Goal: Information Seeking & Learning: Check status

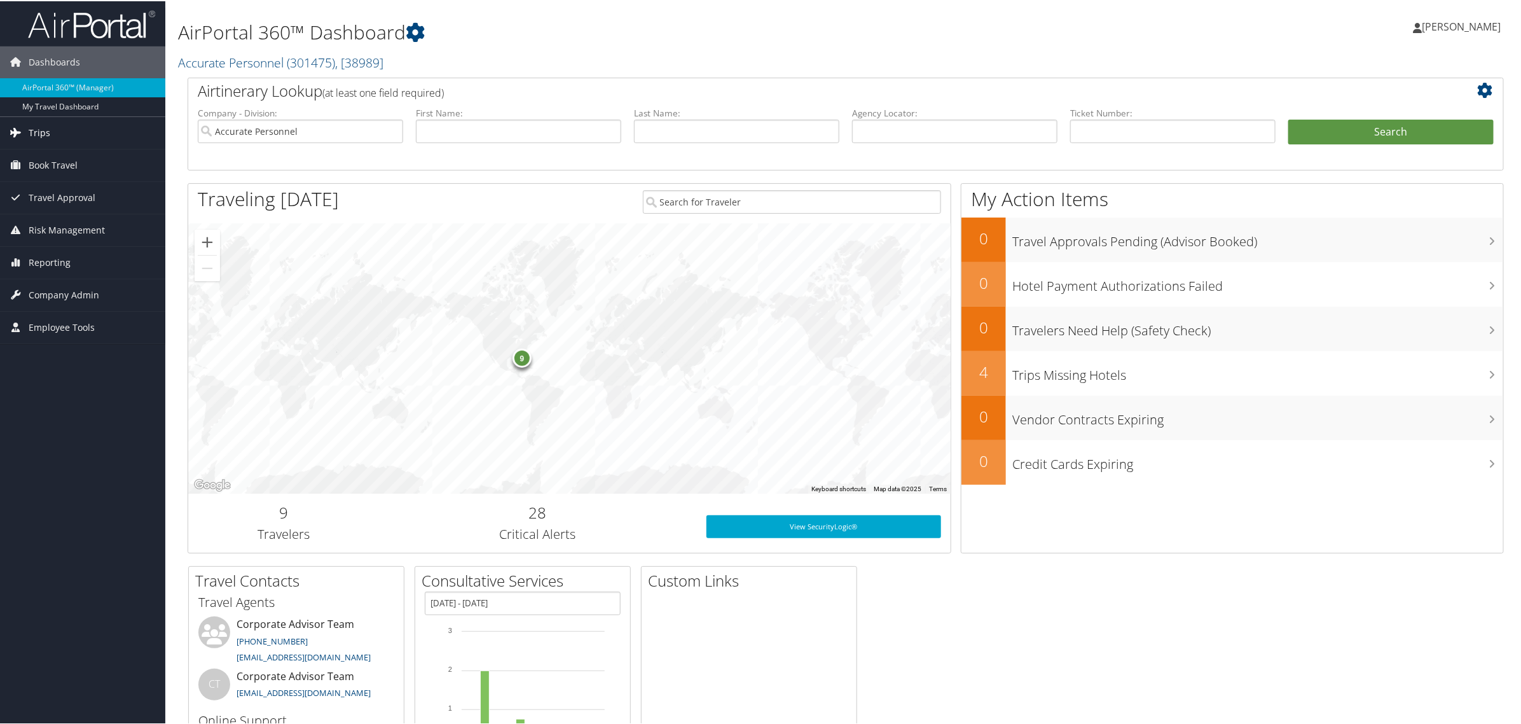
click at [43, 137] on span "Trips" at bounding box center [40, 132] width 22 height 32
click at [42, 192] on link "Past Trips" at bounding box center [82, 195] width 165 height 19
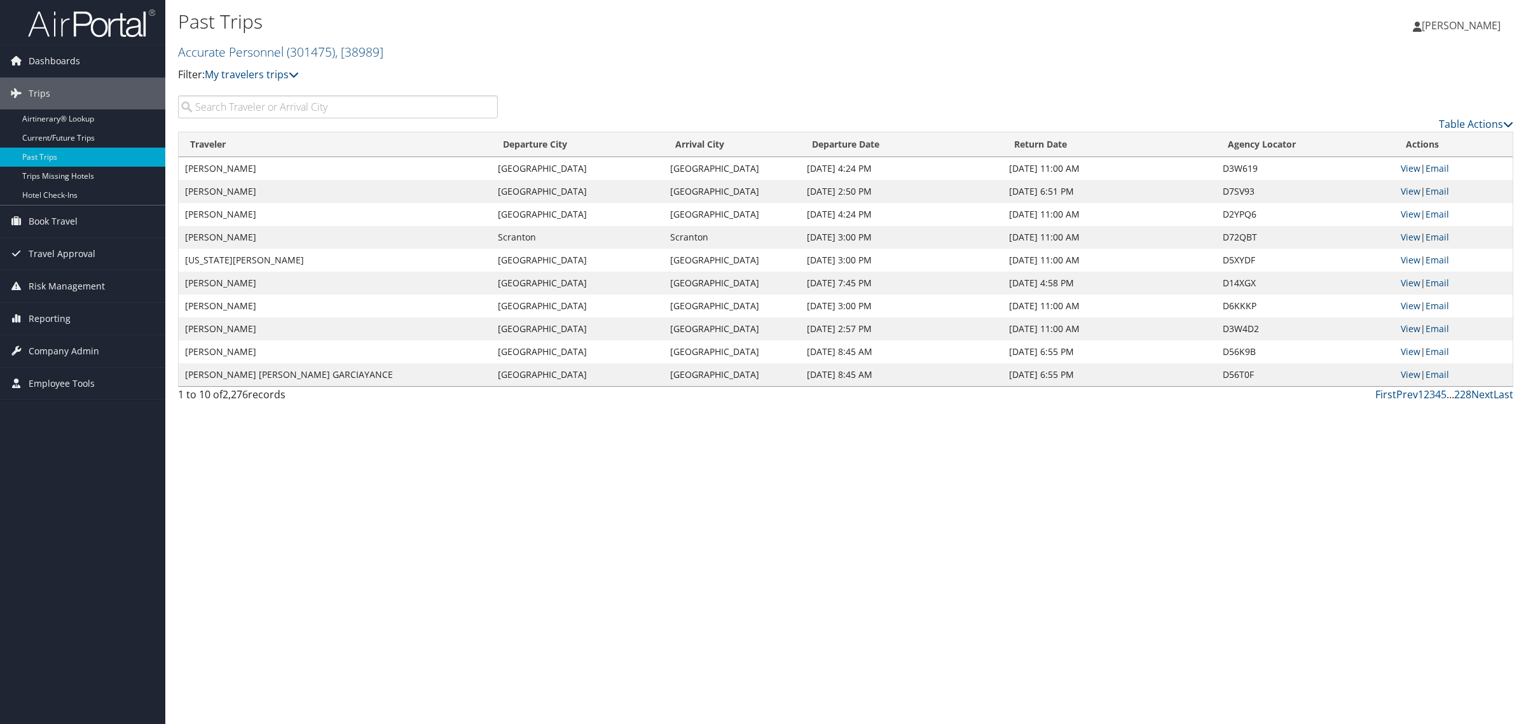
click at [1436, 23] on span "[PERSON_NAME]" at bounding box center [1461, 25] width 79 height 14
click at [1394, 116] on link "View Travel Profile" at bounding box center [1430, 113] width 142 height 22
click at [1447, 26] on span "[PERSON_NAME]" at bounding box center [1461, 25] width 79 height 14
click at [1397, 113] on link "View Travel Profile" at bounding box center [1430, 113] width 142 height 22
click at [204, 108] on input "search" at bounding box center [338, 106] width 320 height 23
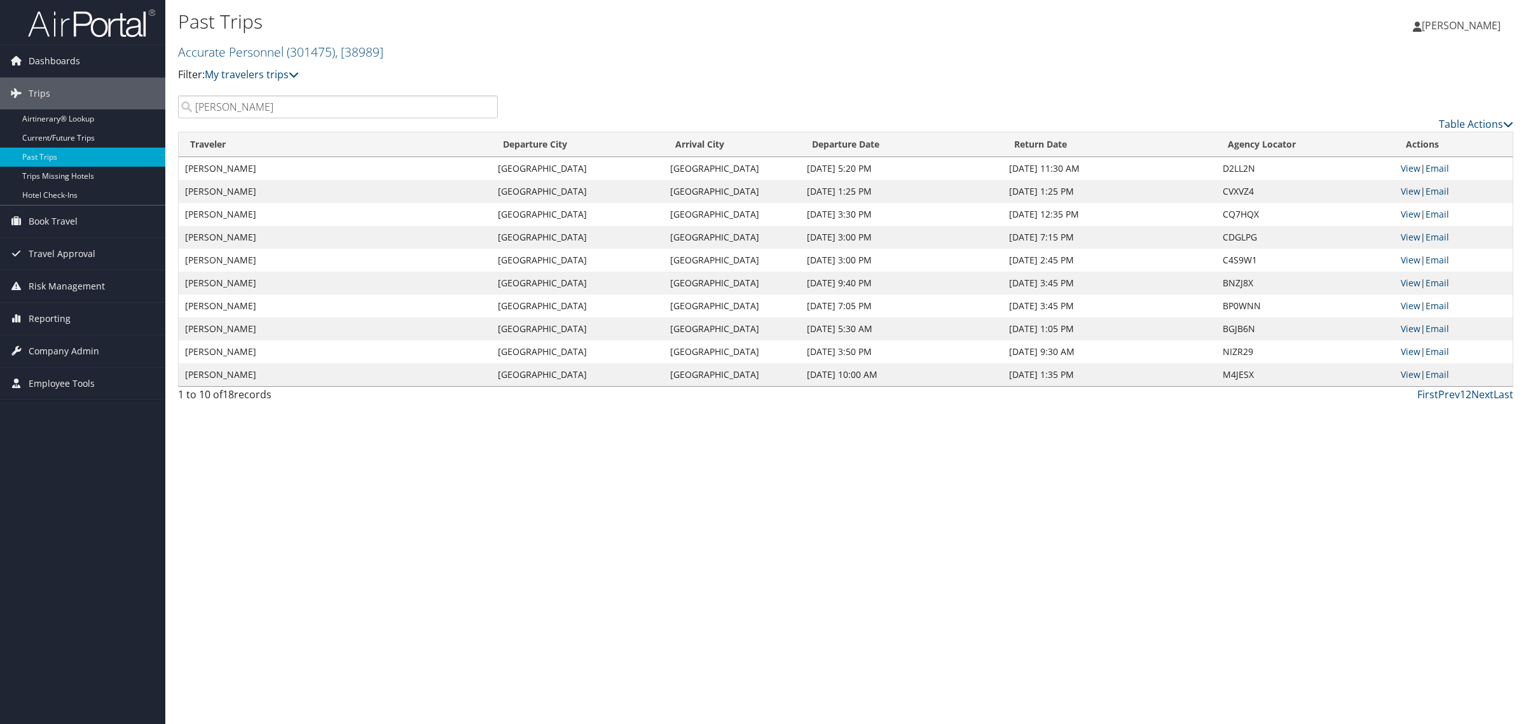
type input "[PERSON_NAME]"
drag, startPoint x: 471, startPoint y: 609, endPoint x: 492, endPoint y: 461, distance: 149.0
click at [471, 605] on div "Past Trips Accurate Personnel ( 301475 ) , [ 38989 ] Accurate Personnel Accurat…" at bounding box center [845, 362] width 1361 height 724
click at [964, 504] on div "Past Trips Accurate Personnel ( 301475 ) , [ 38989 ] Accurate Personnel Accurat…" at bounding box center [845, 362] width 1361 height 724
click at [1409, 167] on link "View" at bounding box center [1411, 168] width 20 height 12
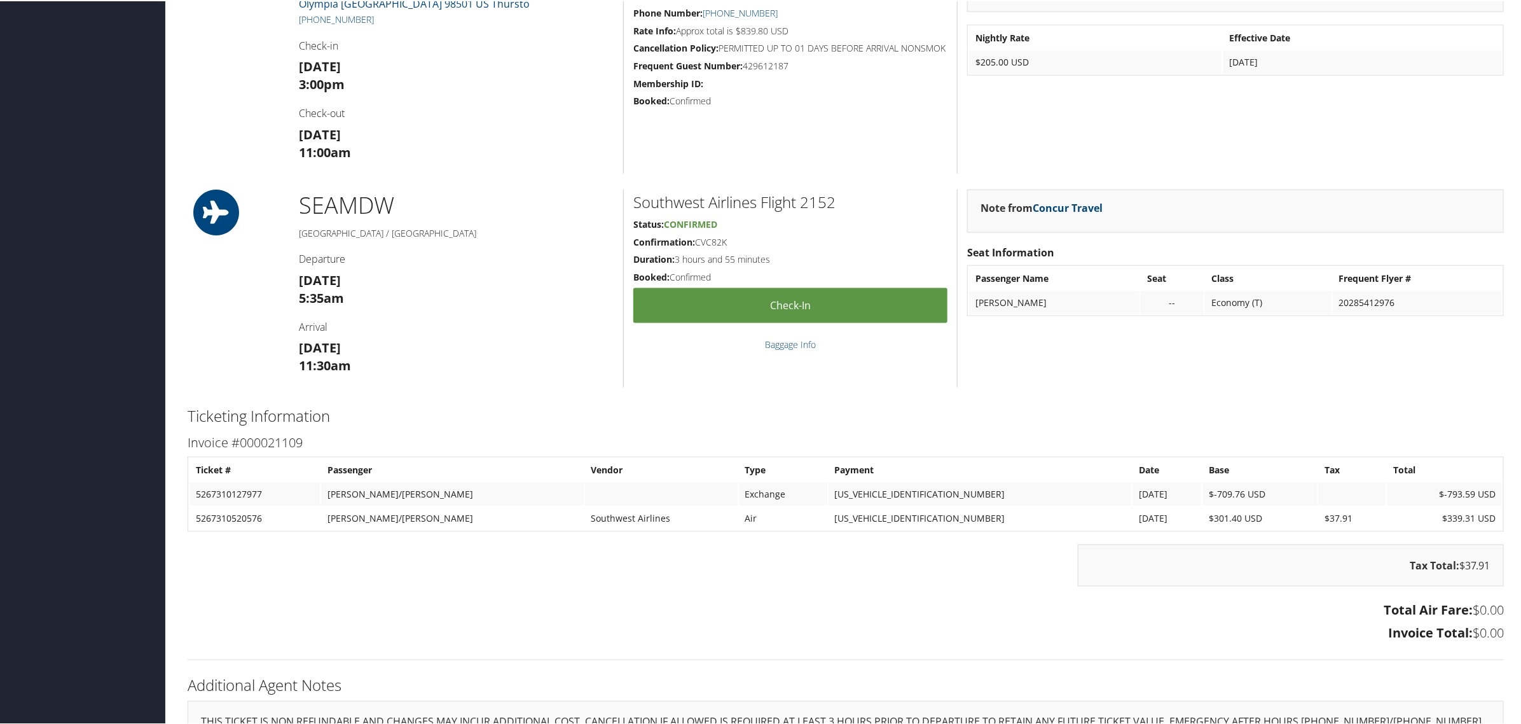
scroll to position [981, 0]
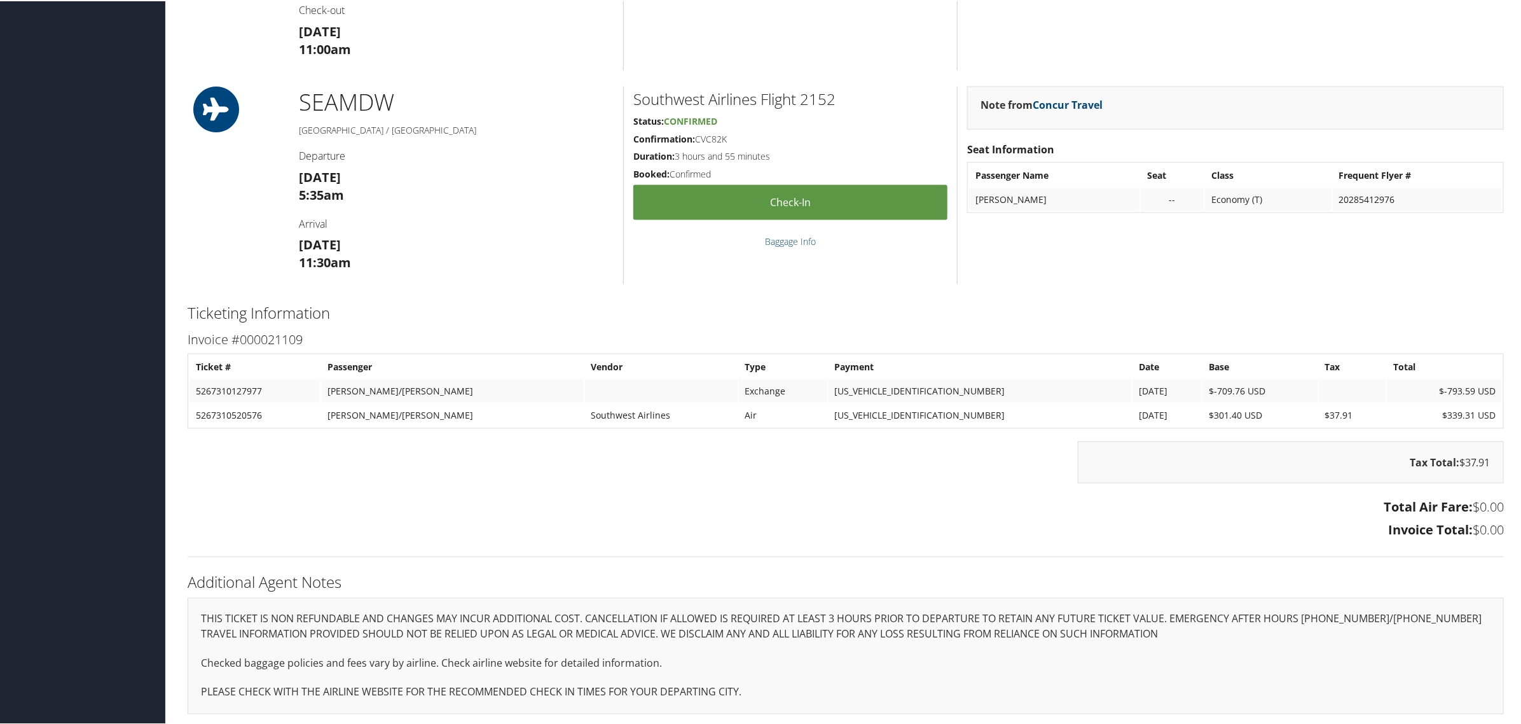
click at [1318, 503] on h3 "Total Air Fare: $0.00" at bounding box center [846, 506] width 1317 height 18
click at [1393, 455] on div "Tax Total: $37.91" at bounding box center [1291, 461] width 426 height 42
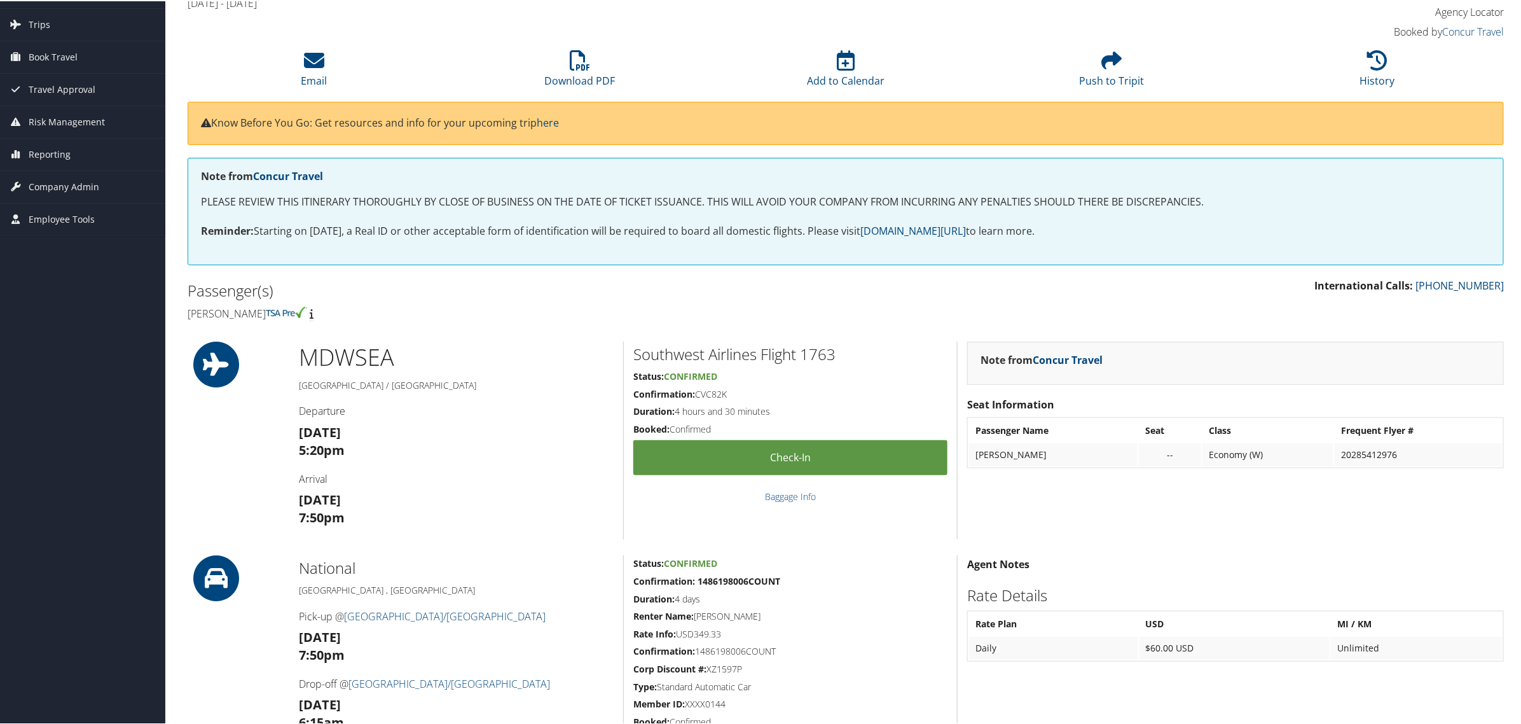
scroll to position [0, 0]
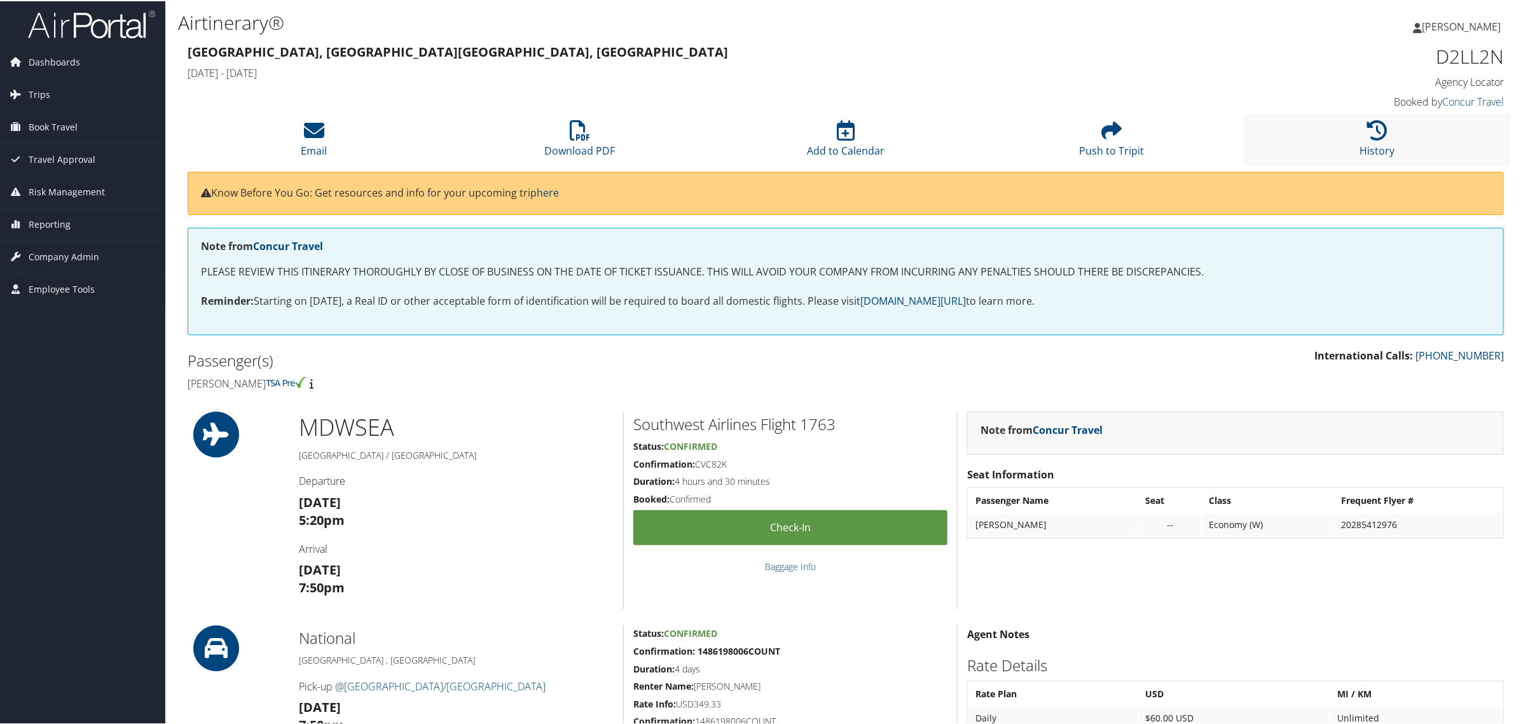
click at [1366, 141] on li "History" at bounding box center [1378, 139] width 266 height 52
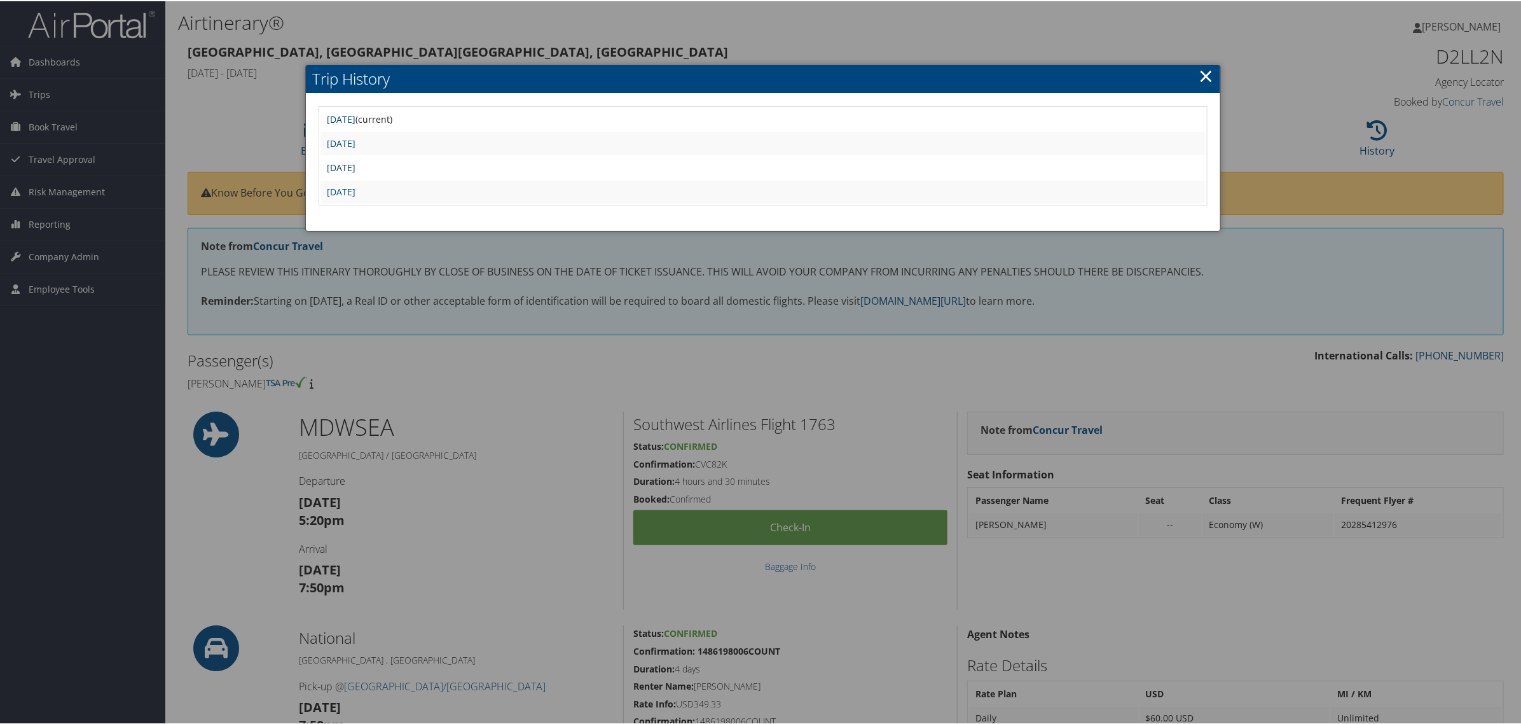
click at [356, 169] on link "[DATE]" at bounding box center [341, 166] width 29 height 12
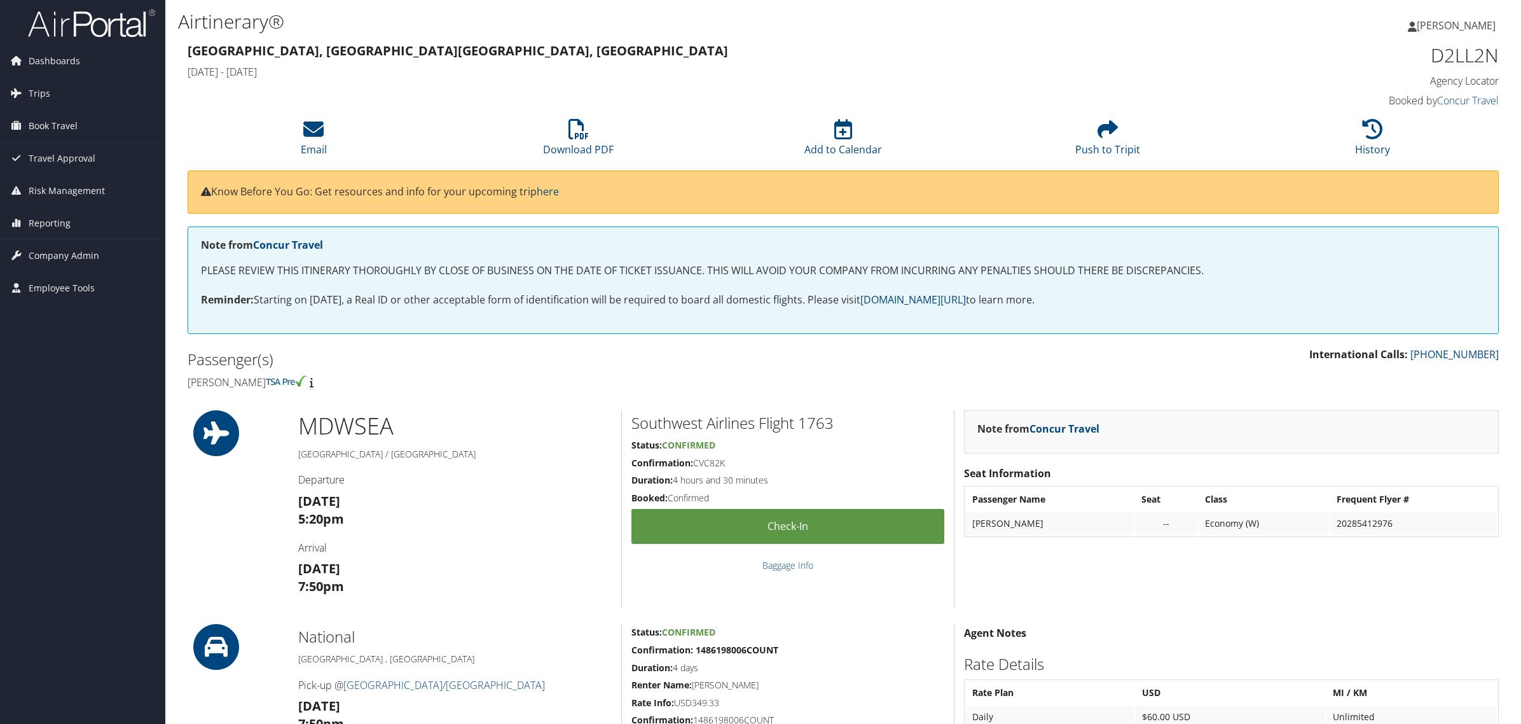
scroll to position [875, 0]
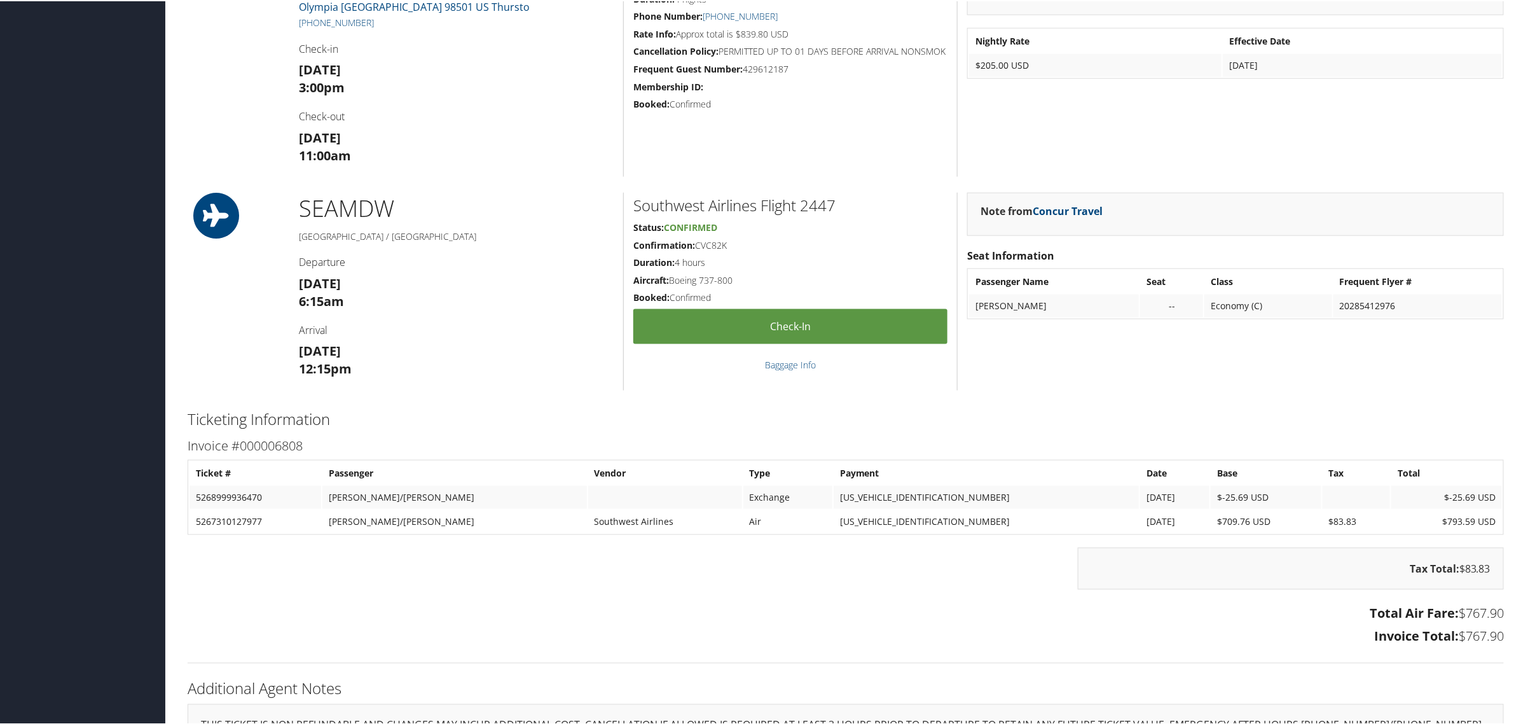
drag, startPoint x: 1453, startPoint y: 551, endPoint x: 1419, endPoint y: 618, distance: 75.1
drag, startPoint x: 1419, startPoint y: 618, endPoint x: 1114, endPoint y: 623, distance: 304.7
click at [1114, 623] on div "Total Air Fare: $767.90 Invoice Total: $767.90" at bounding box center [846, 625] width 1336 height 48
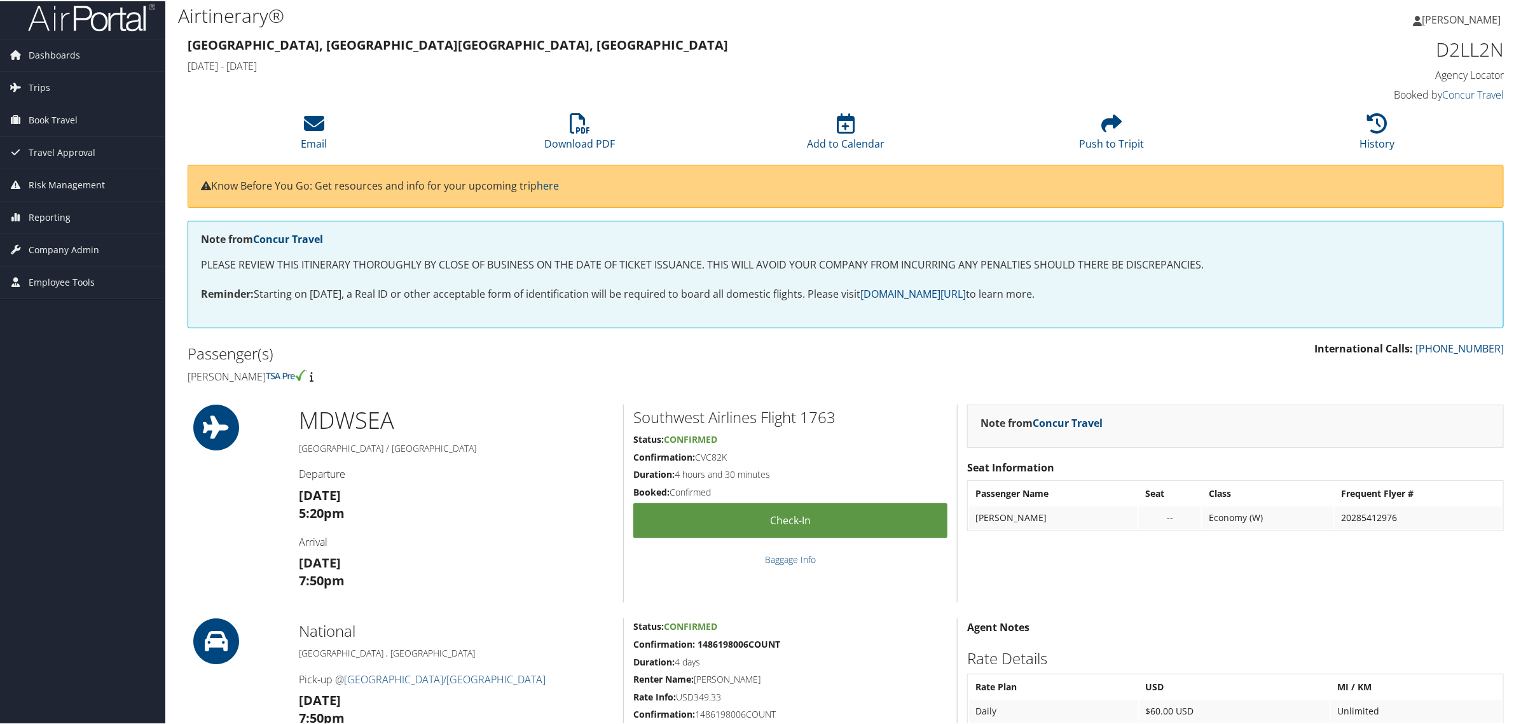
scroll to position [0, 0]
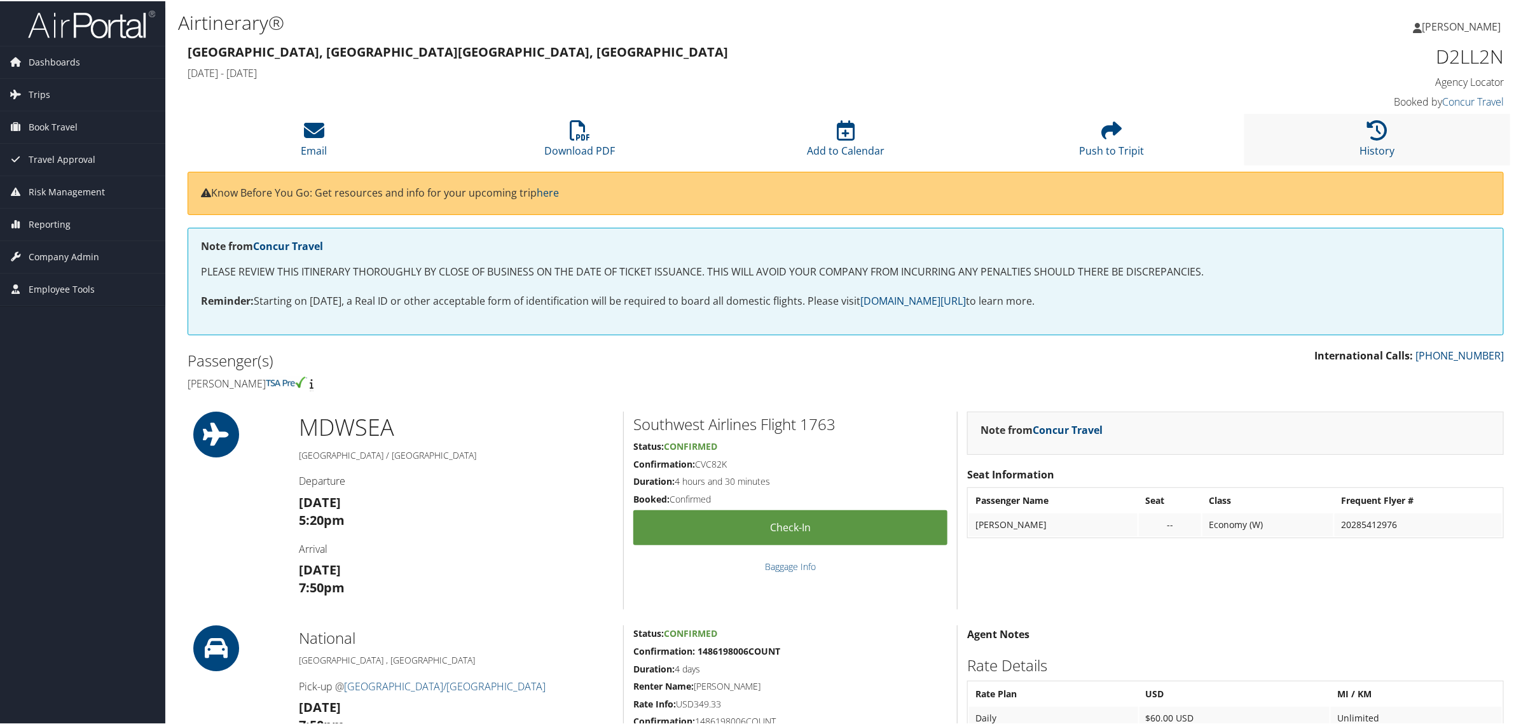
click at [1388, 128] on li "History" at bounding box center [1378, 139] width 266 height 52
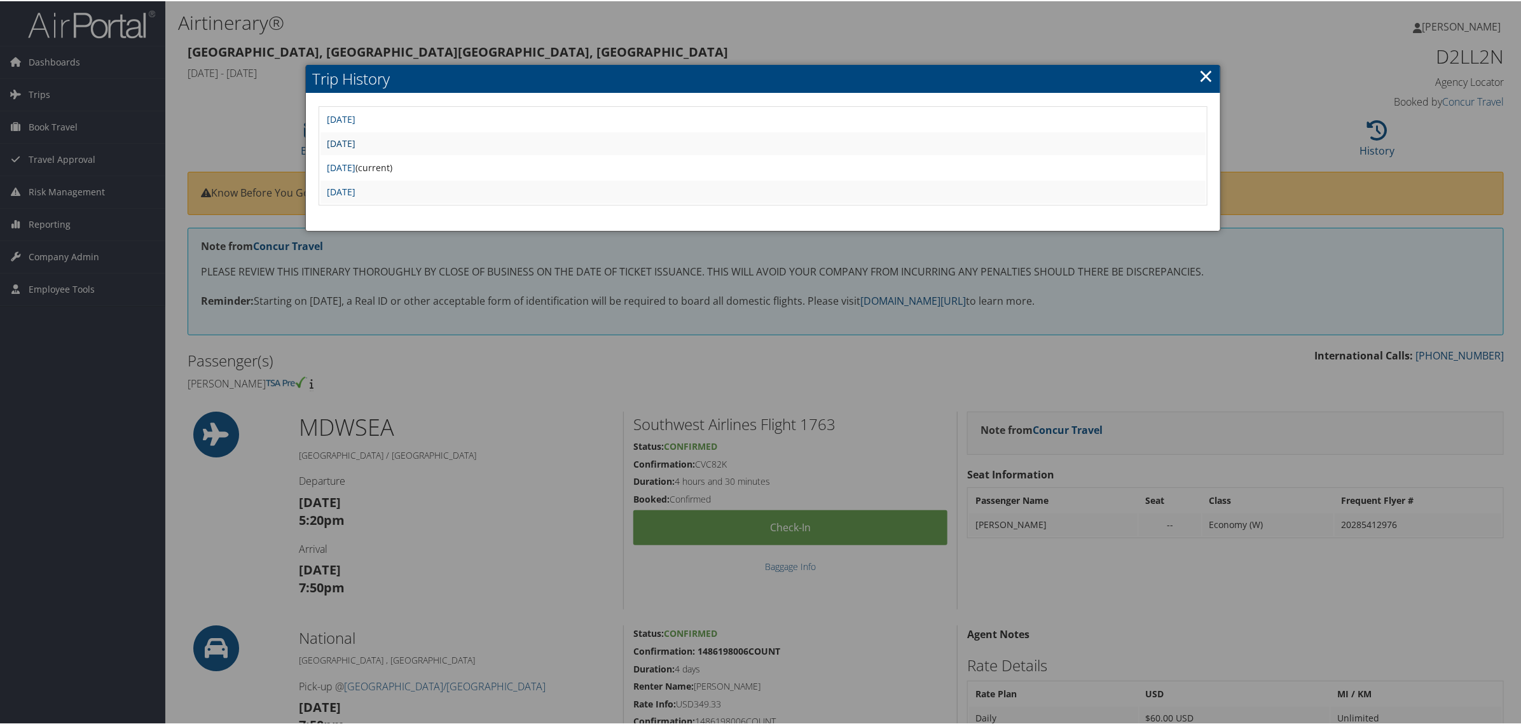
click at [356, 146] on link "Mon Aug 25 06:44:38 MDT 2025" at bounding box center [341, 142] width 29 height 12
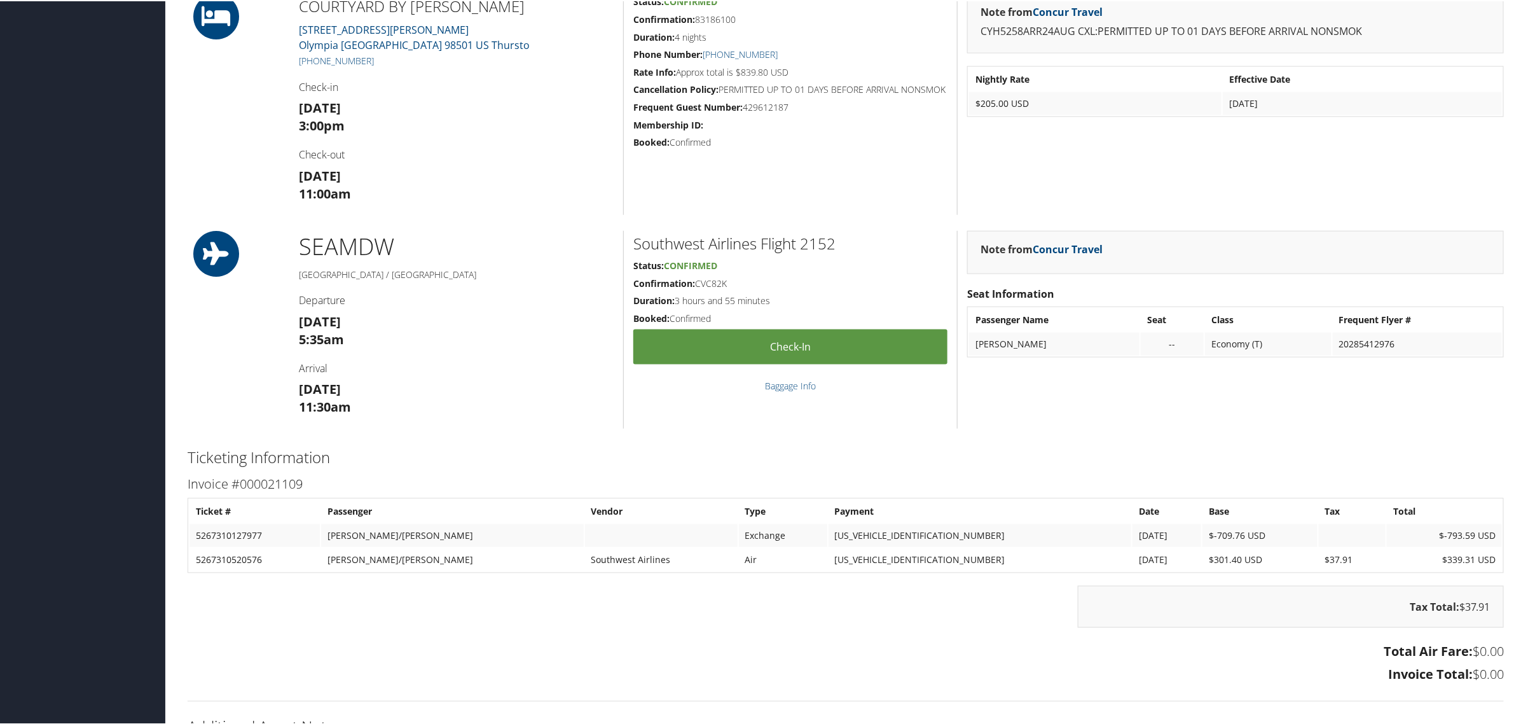
scroll to position [981, 0]
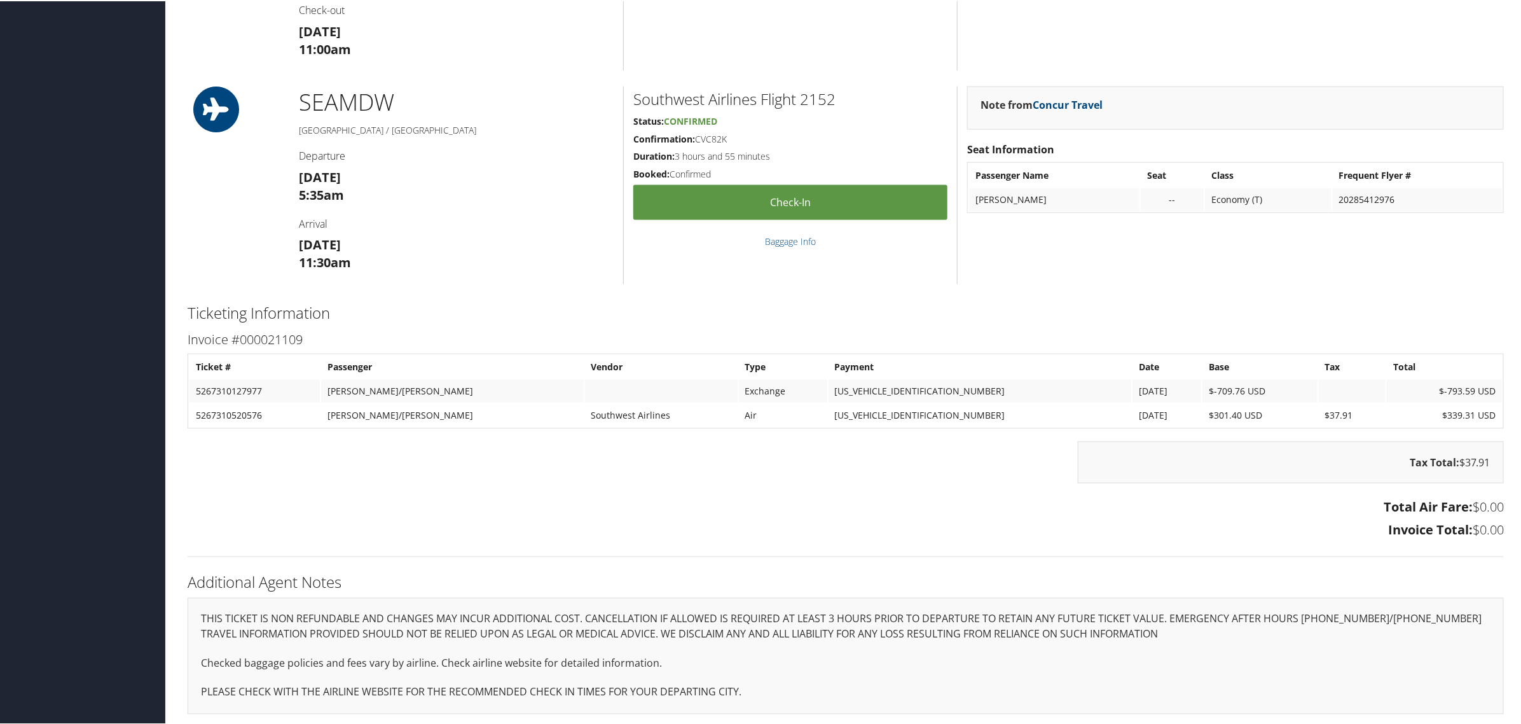
click at [1260, 525] on h3 "Invoice Total: $0.00" at bounding box center [846, 529] width 1317 height 18
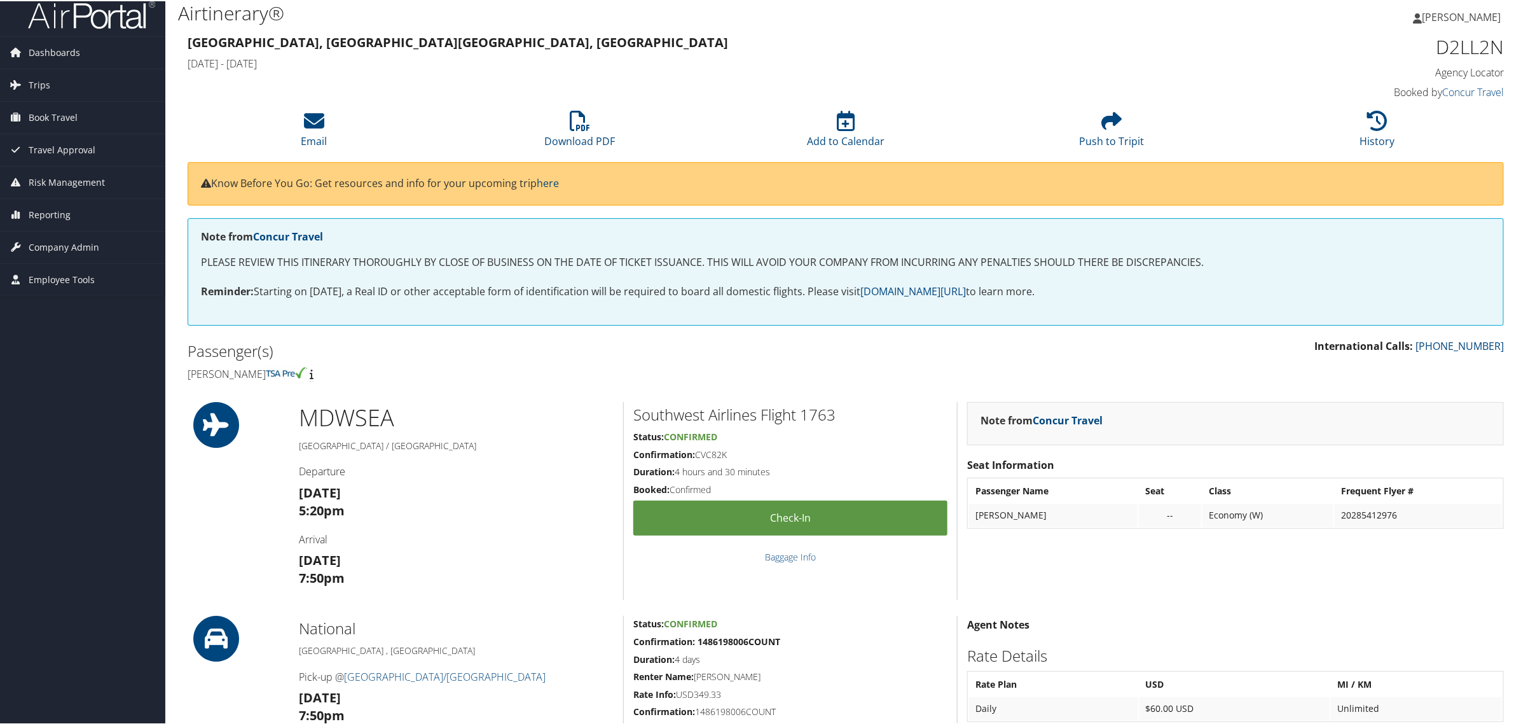
scroll to position [0, 0]
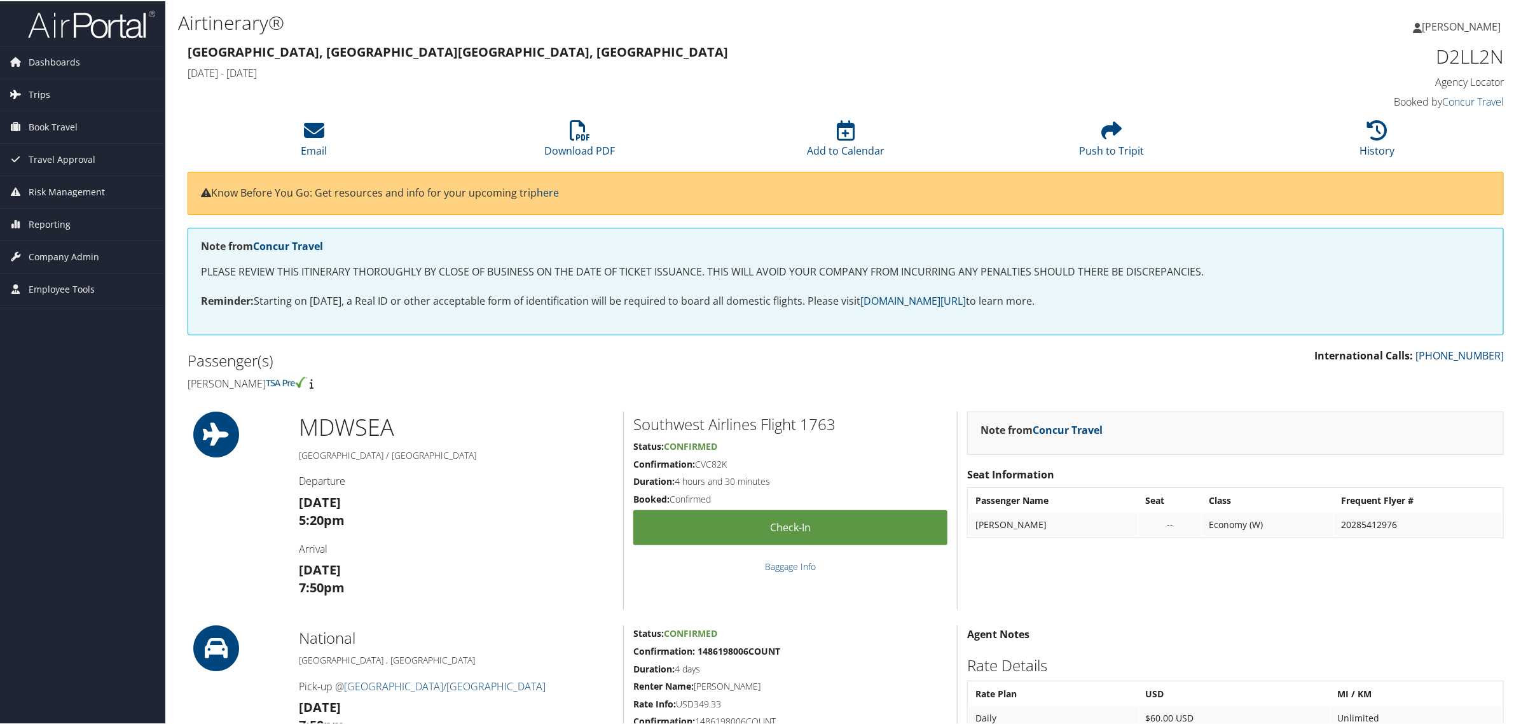
click at [52, 92] on link "Trips" at bounding box center [82, 94] width 165 height 32
click at [42, 134] on link "Current/Future Trips" at bounding box center [82, 137] width 165 height 19
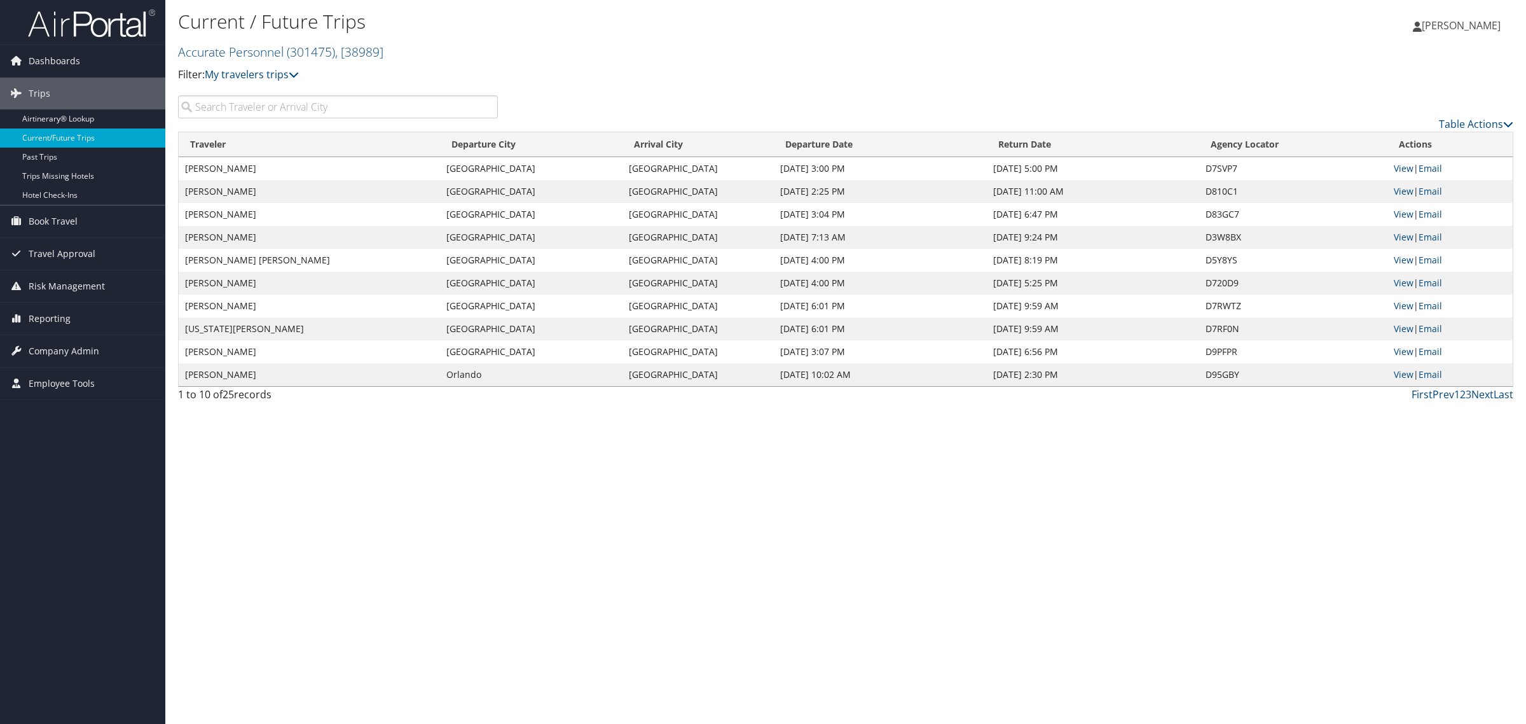
click at [306, 100] on input "search" at bounding box center [338, 106] width 320 height 23
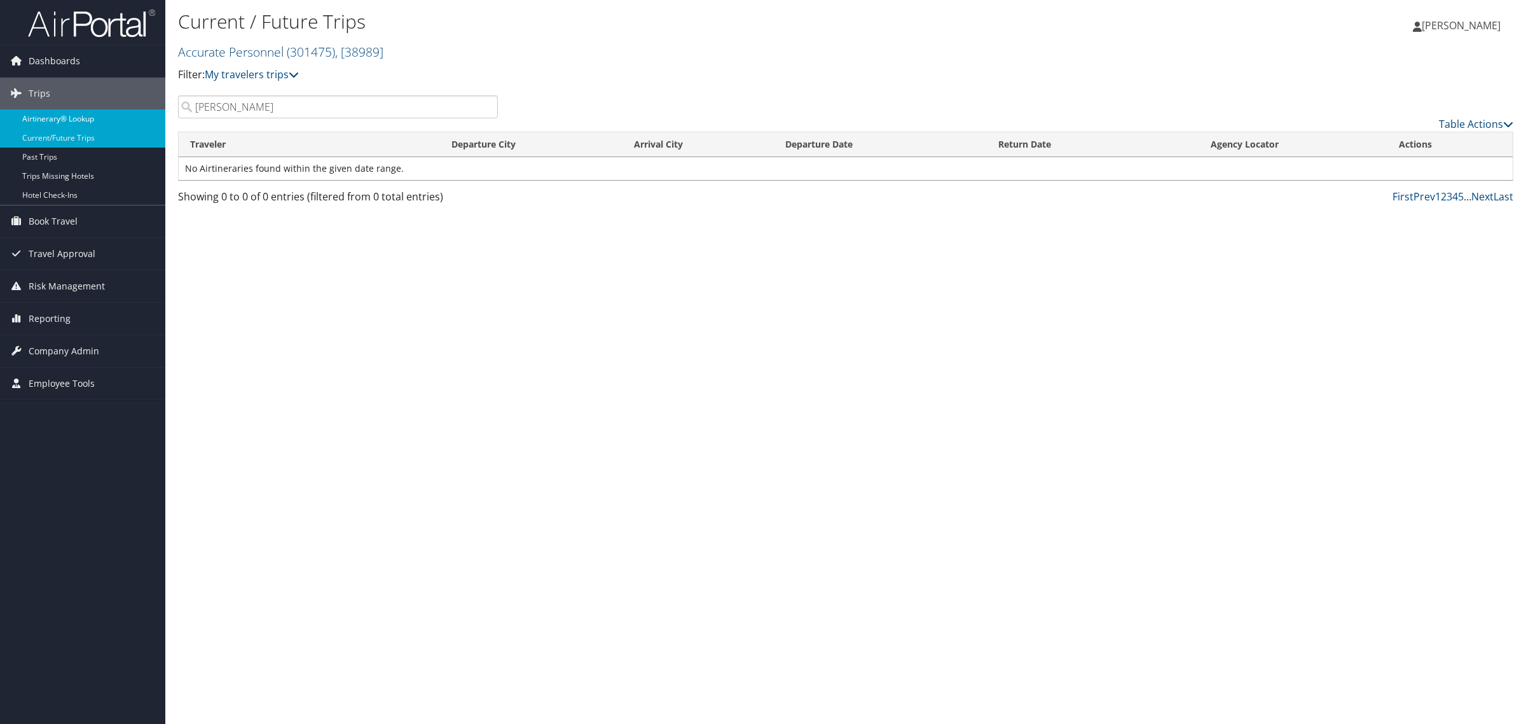
drag, startPoint x: 280, startPoint y: 108, endPoint x: 108, endPoint y: 122, distance: 172.3
click at [135, 109] on div "Dashboards AirPortal 360™ (Manager) My Travel Dashboard Trips Airtinerary® Look…" at bounding box center [763, 362] width 1526 height 724
type input "[PERSON_NAME]"
click at [48, 154] on link "Past Trips" at bounding box center [82, 157] width 165 height 19
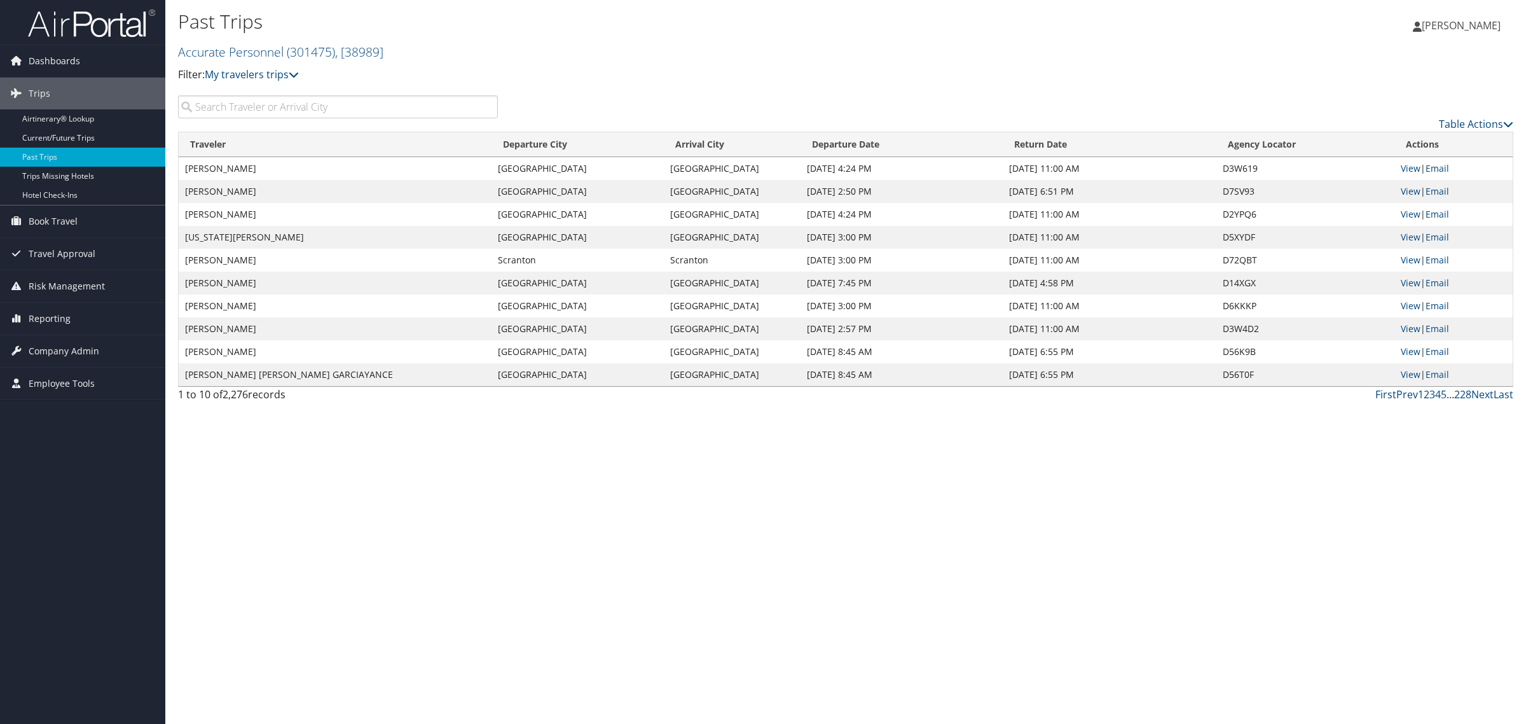
click at [229, 106] on input "search" at bounding box center [338, 106] width 320 height 23
type input "[PERSON_NAME]"
click at [1411, 166] on link "View" at bounding box center [1411, 168] width 20 height 12
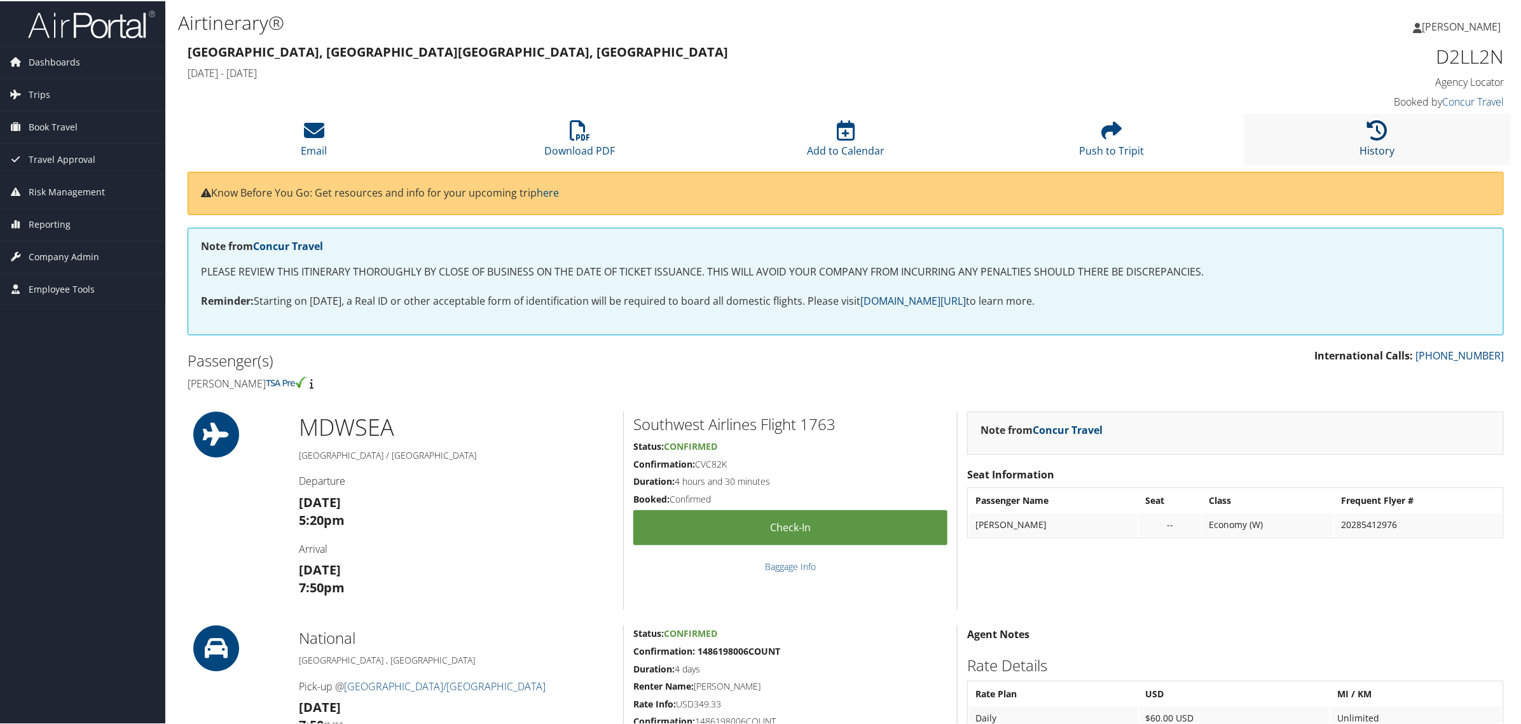
click at [1367, 135] on icon at bounding box center [1377, 129] width 20 height 20
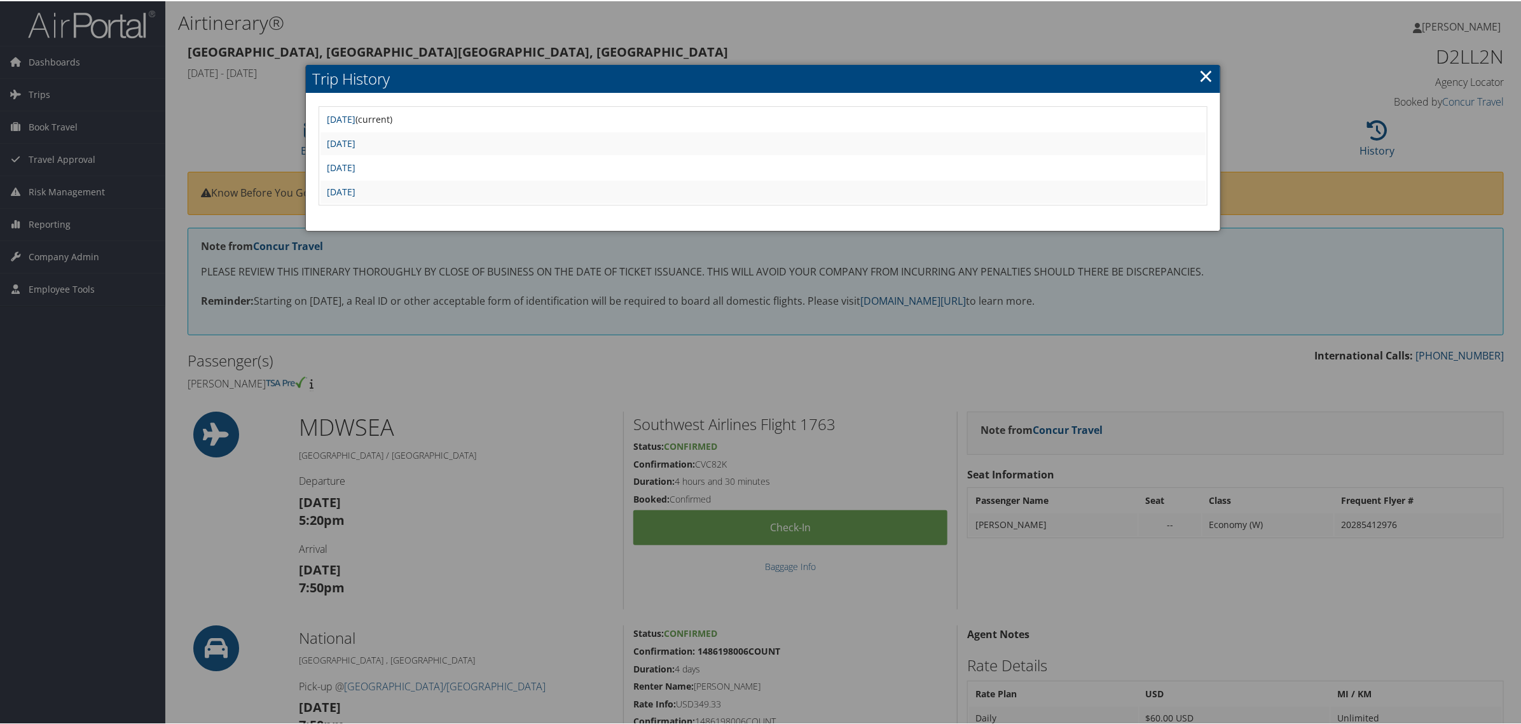
click at [598, 43] on div at bounding box center [763, 362] width 1526 height 724
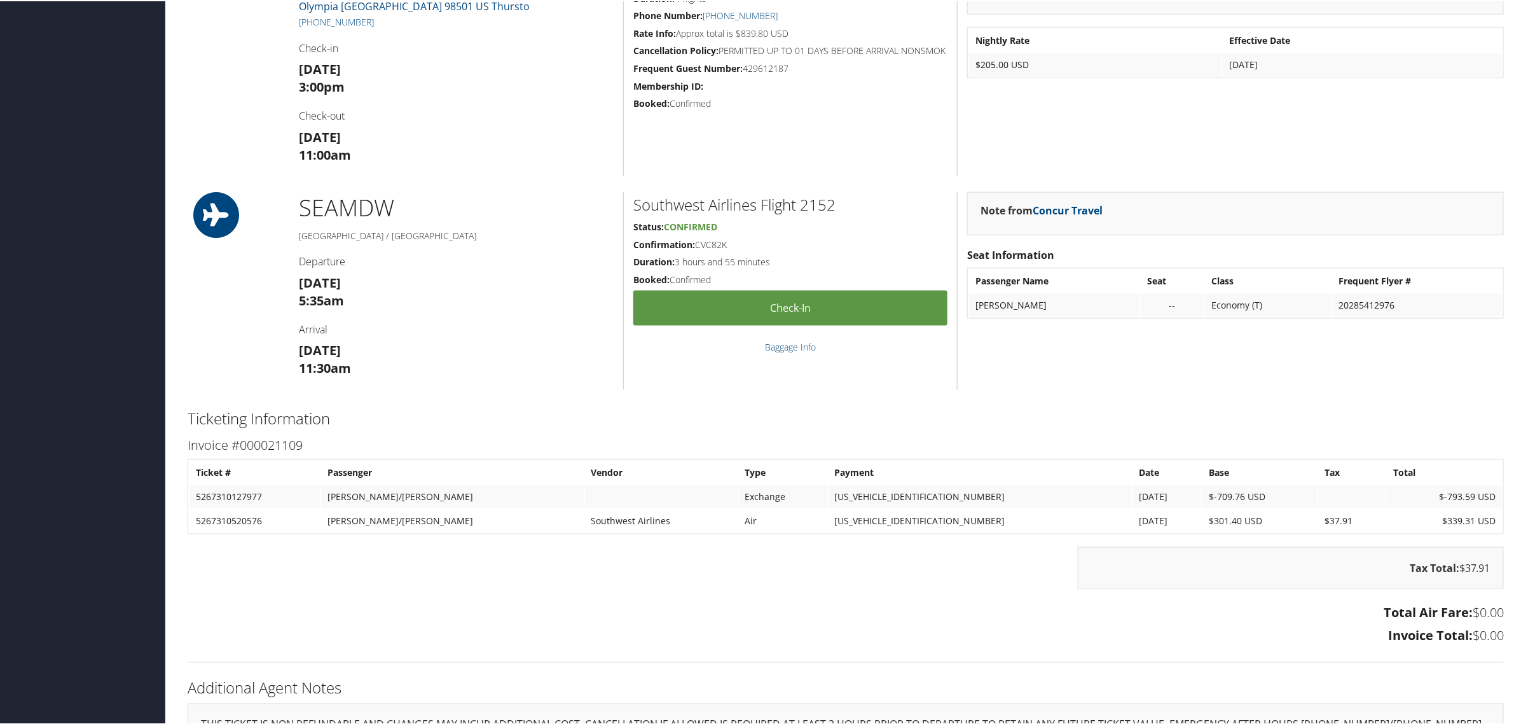
scroll to position [981, 0]
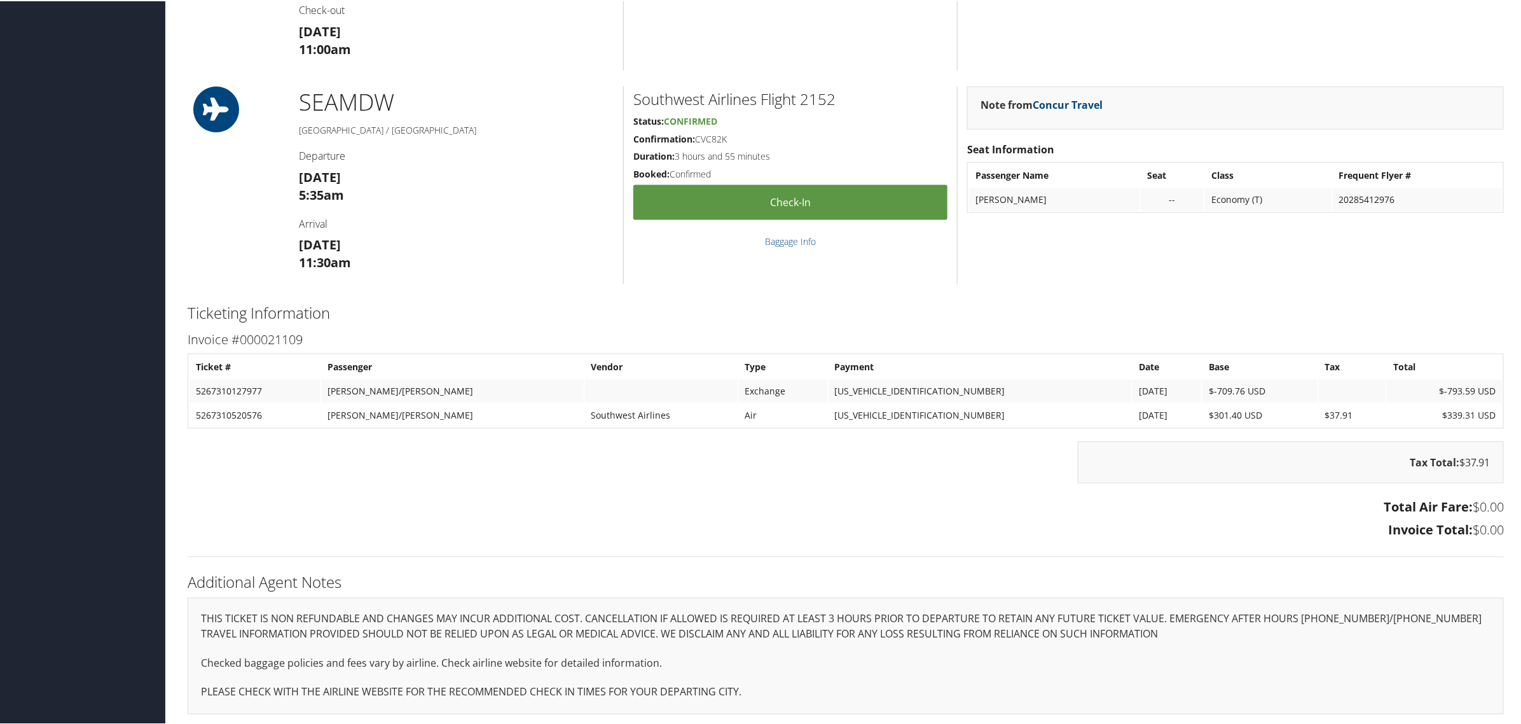
click at [1320, 488] on div "Tax Total: $37.91" at bounding box center [1291, 467] width 445 height 55
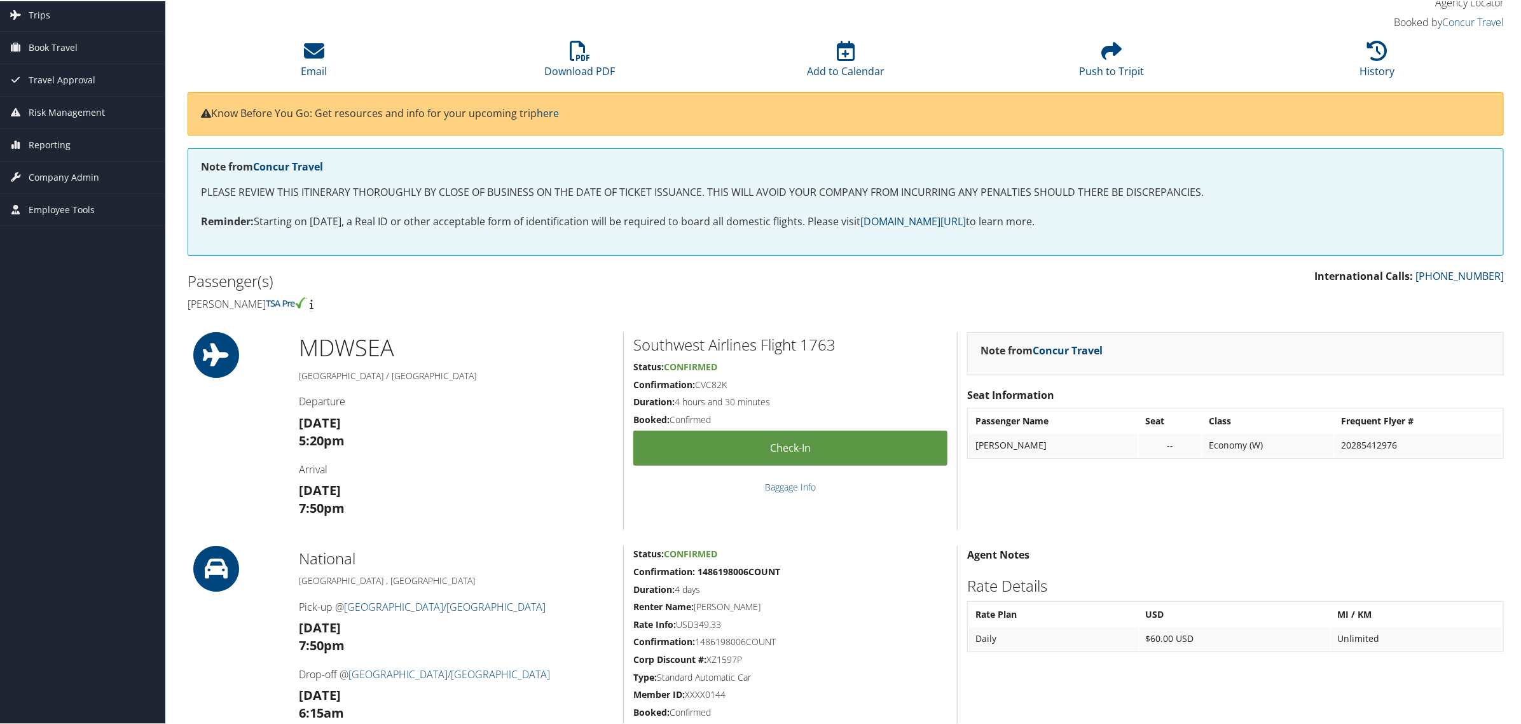
scroll to position [27, 0]
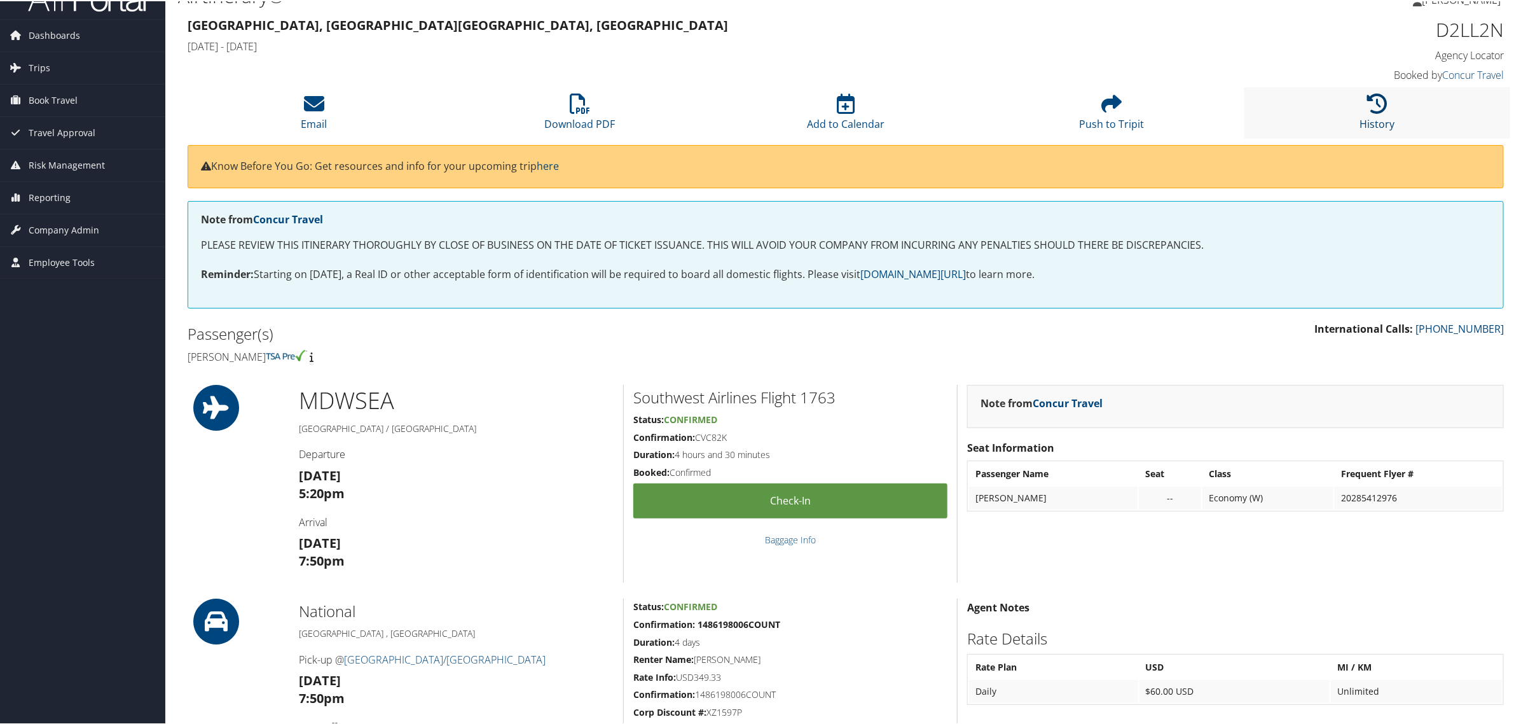
click at [1380, 99] on icon at bounding box center [1377, 102] width 20 height 20
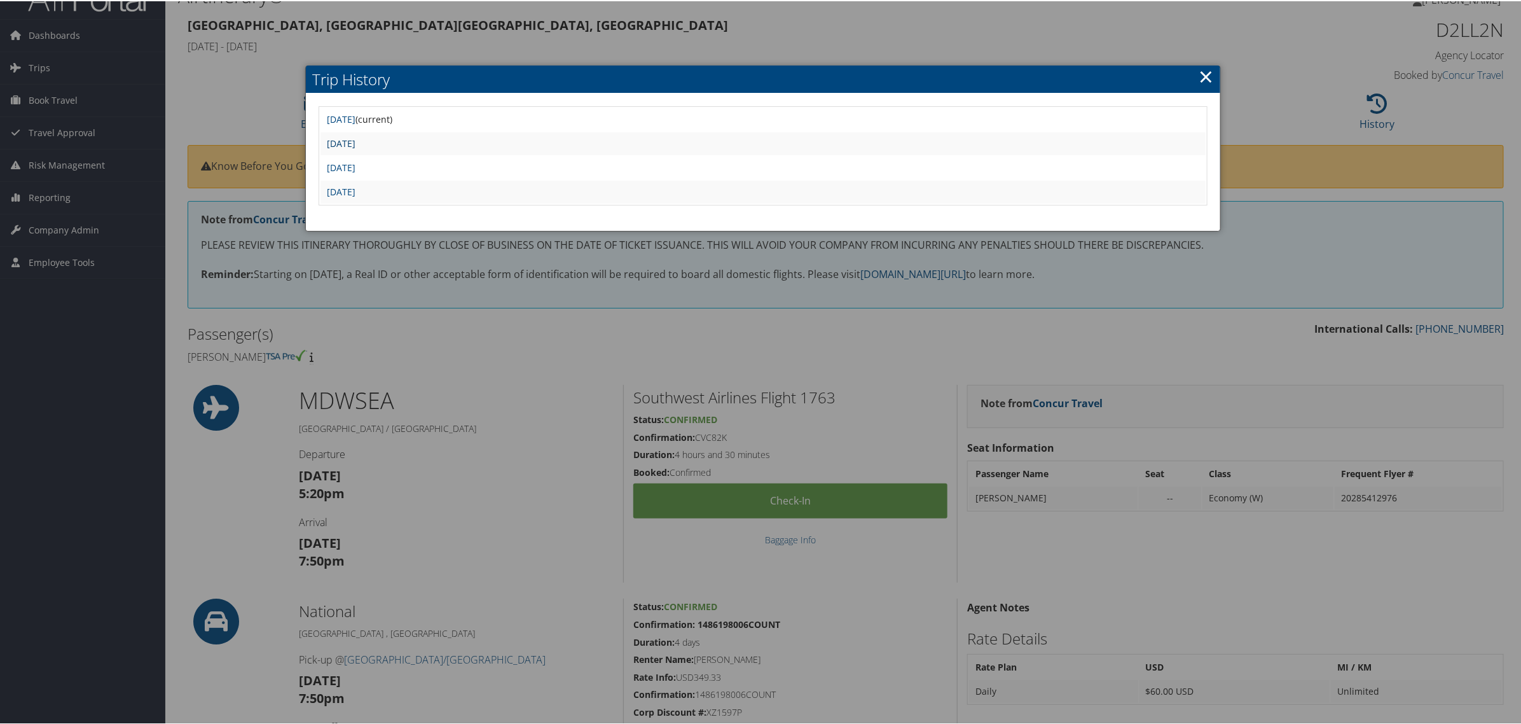
click at [356, 142] on link "[DATE]" at bounding box center [341, 142] width 29 height 12
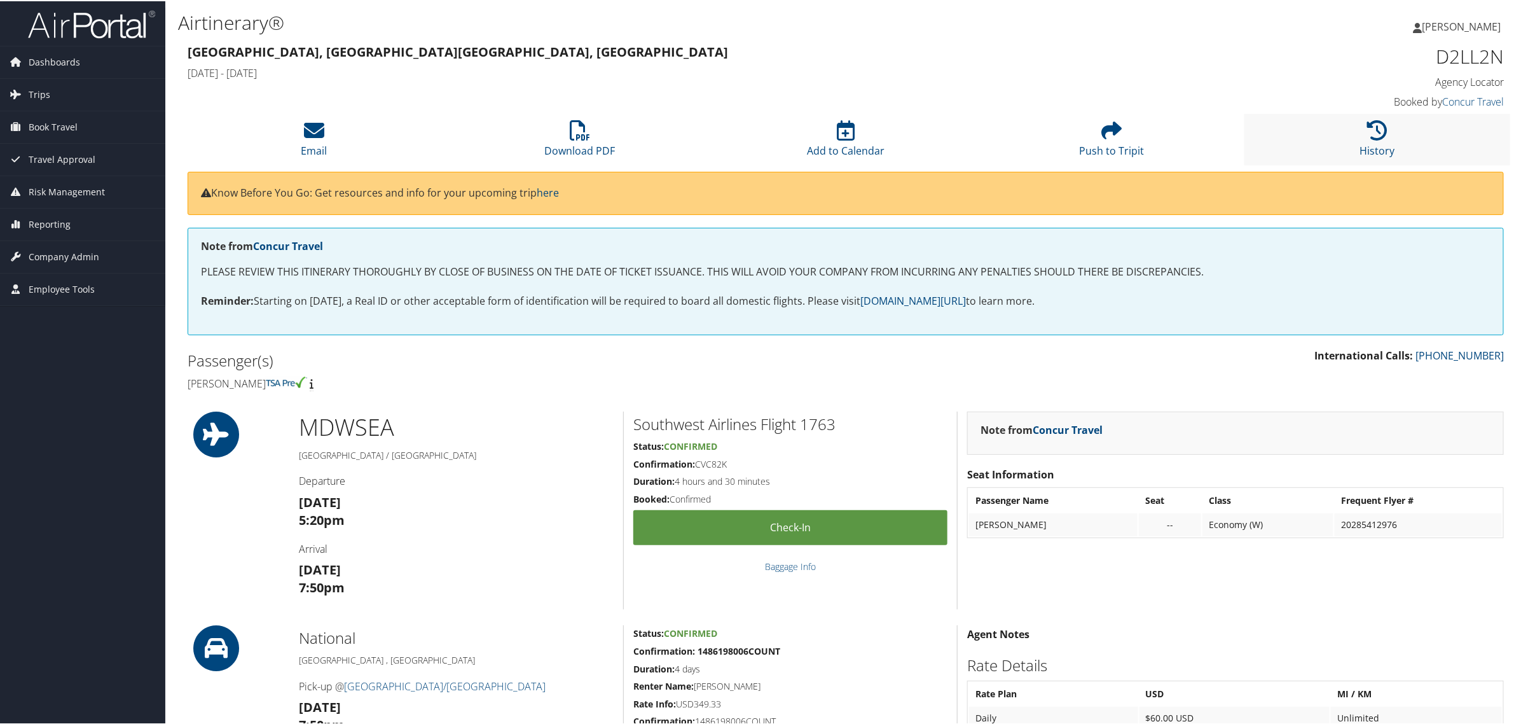
click at [1392, 128] on li "History" at bounding box center [1378, 139] width 266 height 52
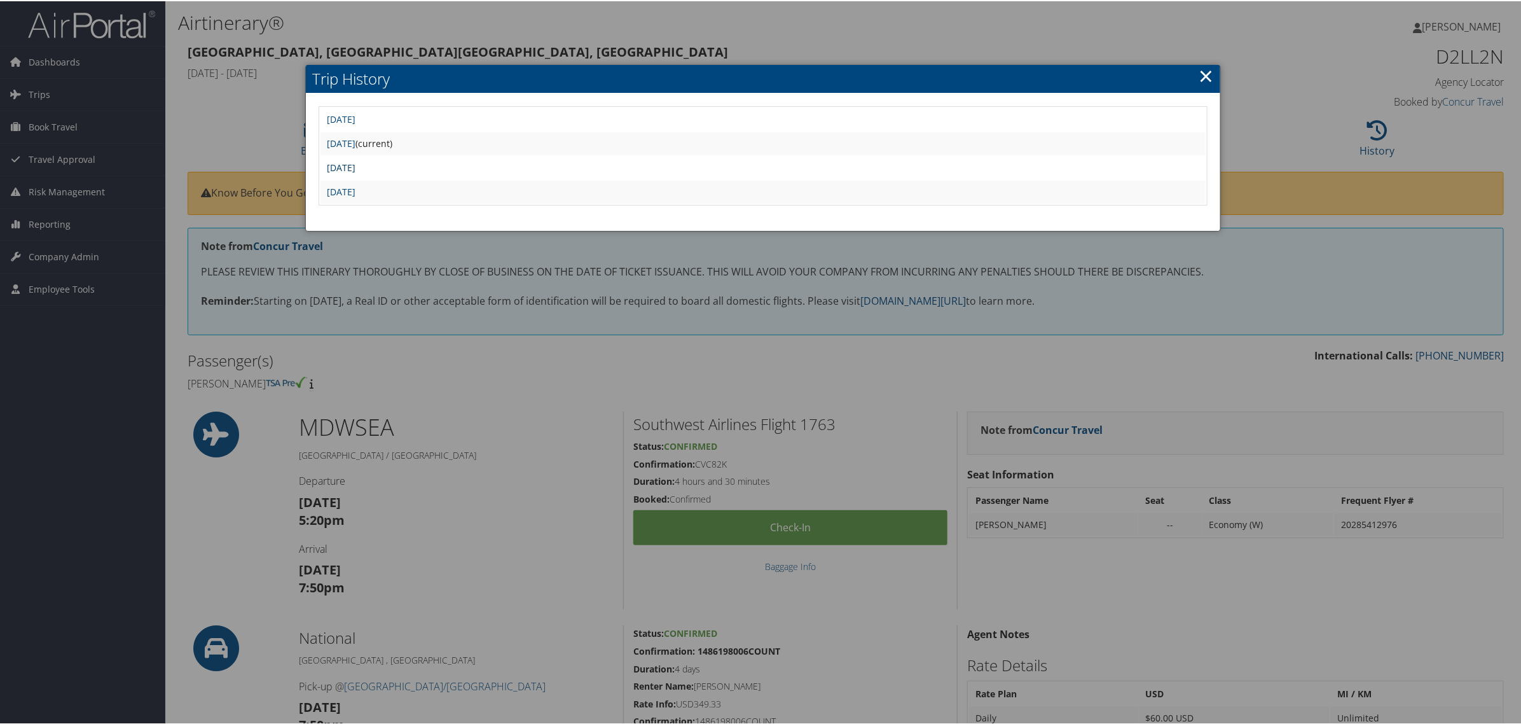
click at [356, 166] on link "[DATE]" at bounding box center [341, 166] width 29 height 12
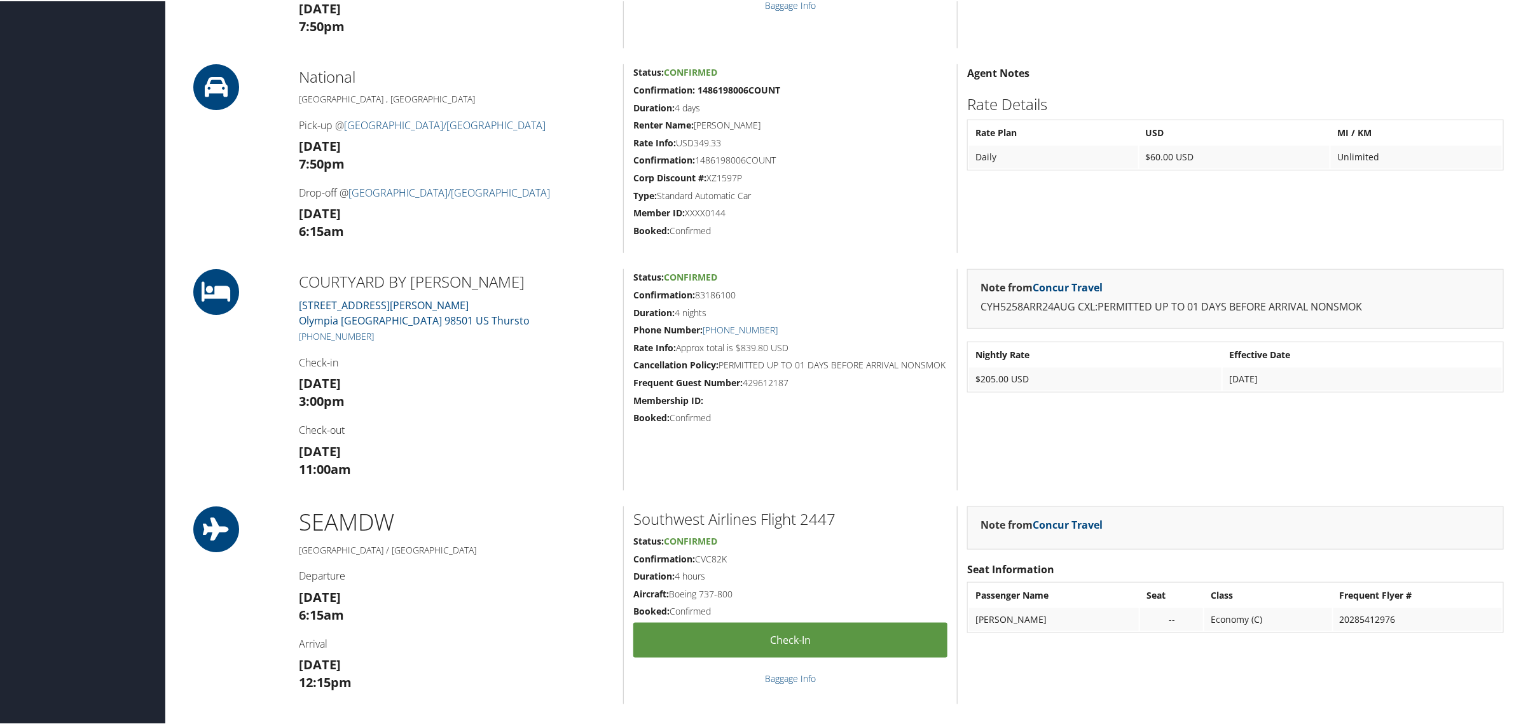
scroll to position [875, 0]
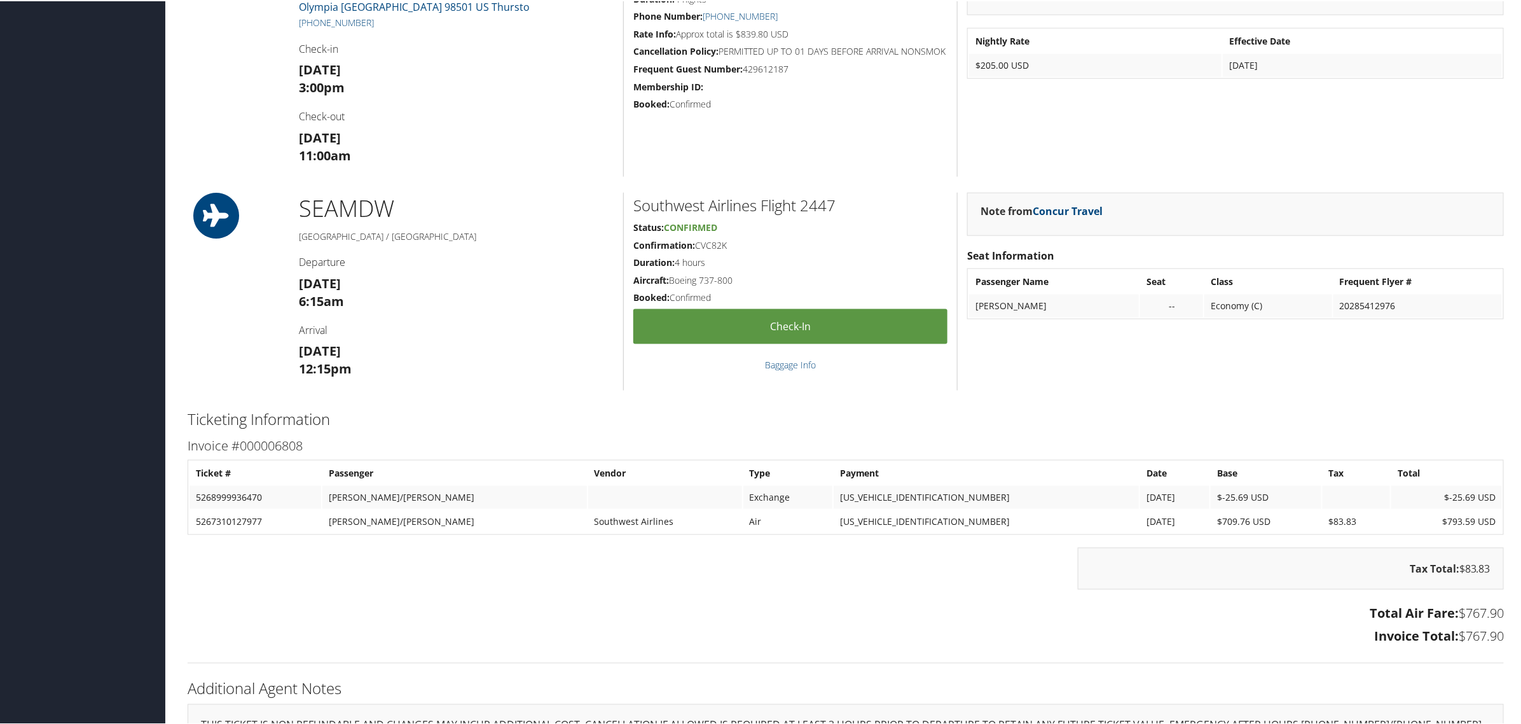
click at [1334, 488] on td at bounding box center [1357, 496] width 68 height 23
click at [863, 586] on div "Tax Total: $83.83" at bounding box center [846, 573] width 1336 height 55
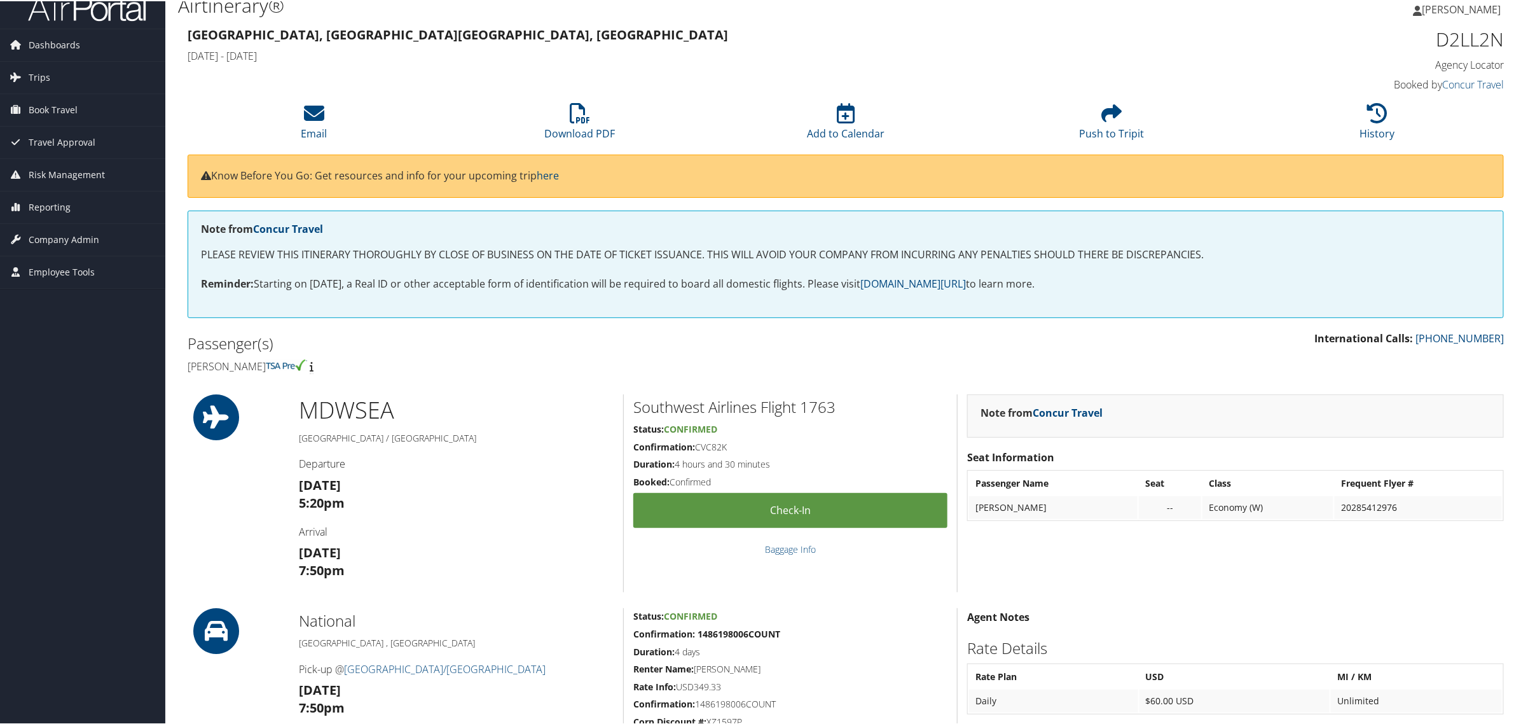
scroll to position [0, 0]
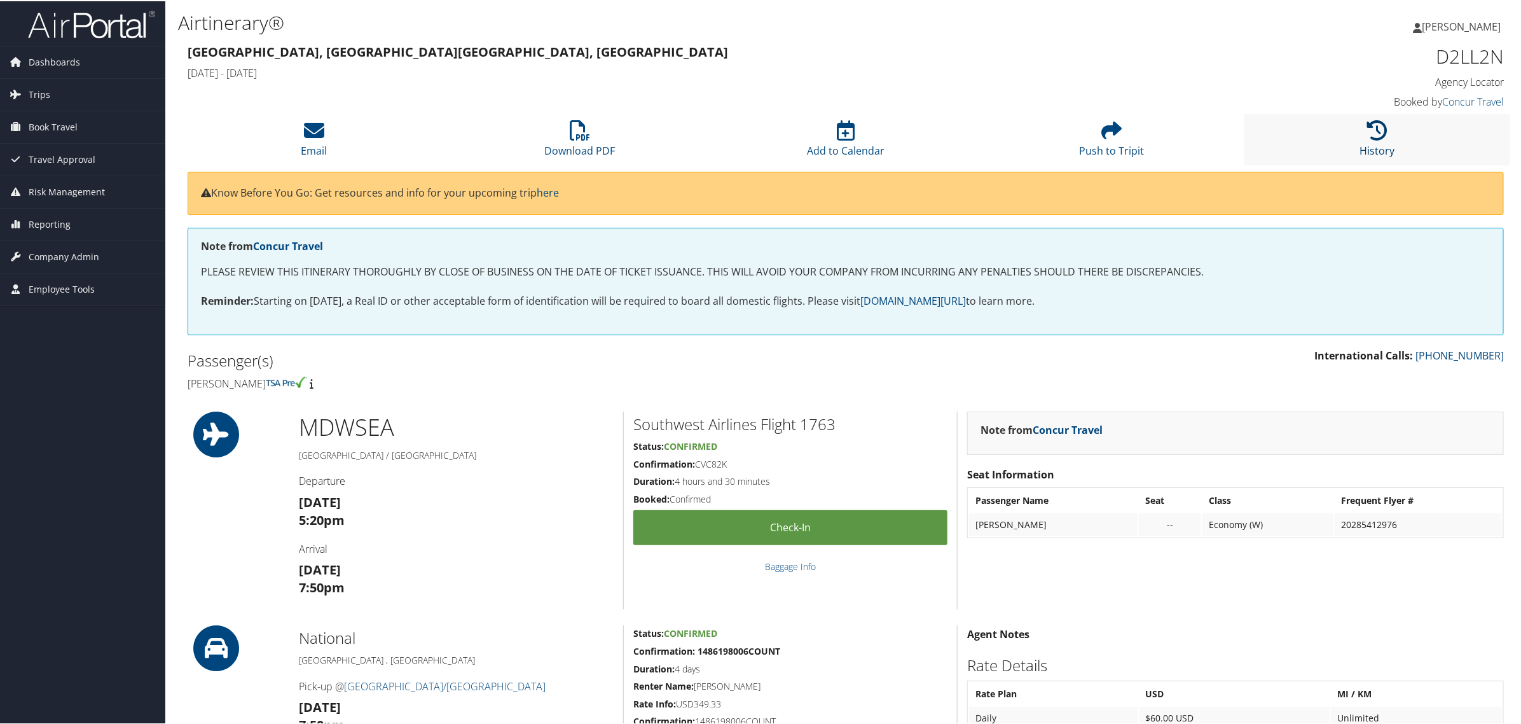
click at [1367, 126] on icon at bounding box center [1377, 129] width 20 height 20
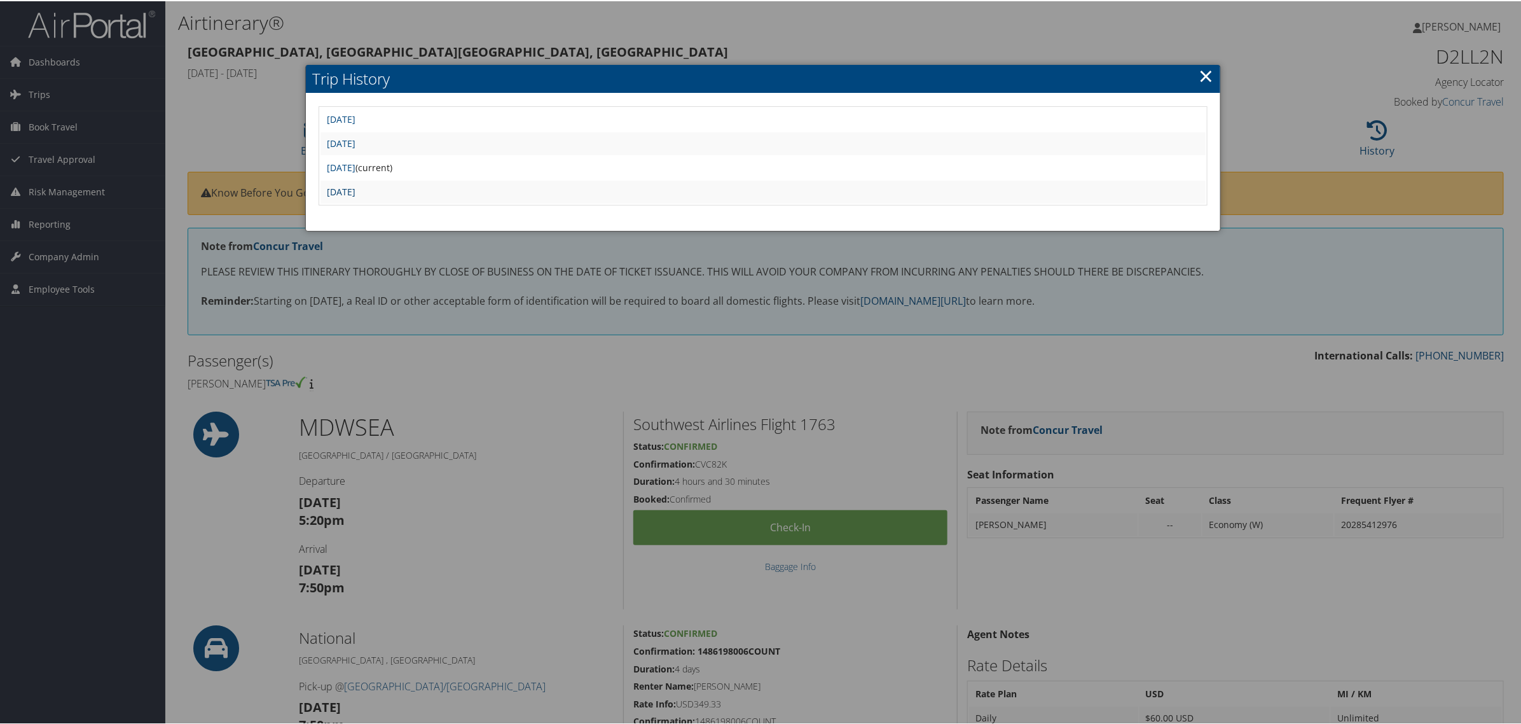
click at [356, 188] on link "[DATE]" at bounding box center [341, 190] width 29 height 12
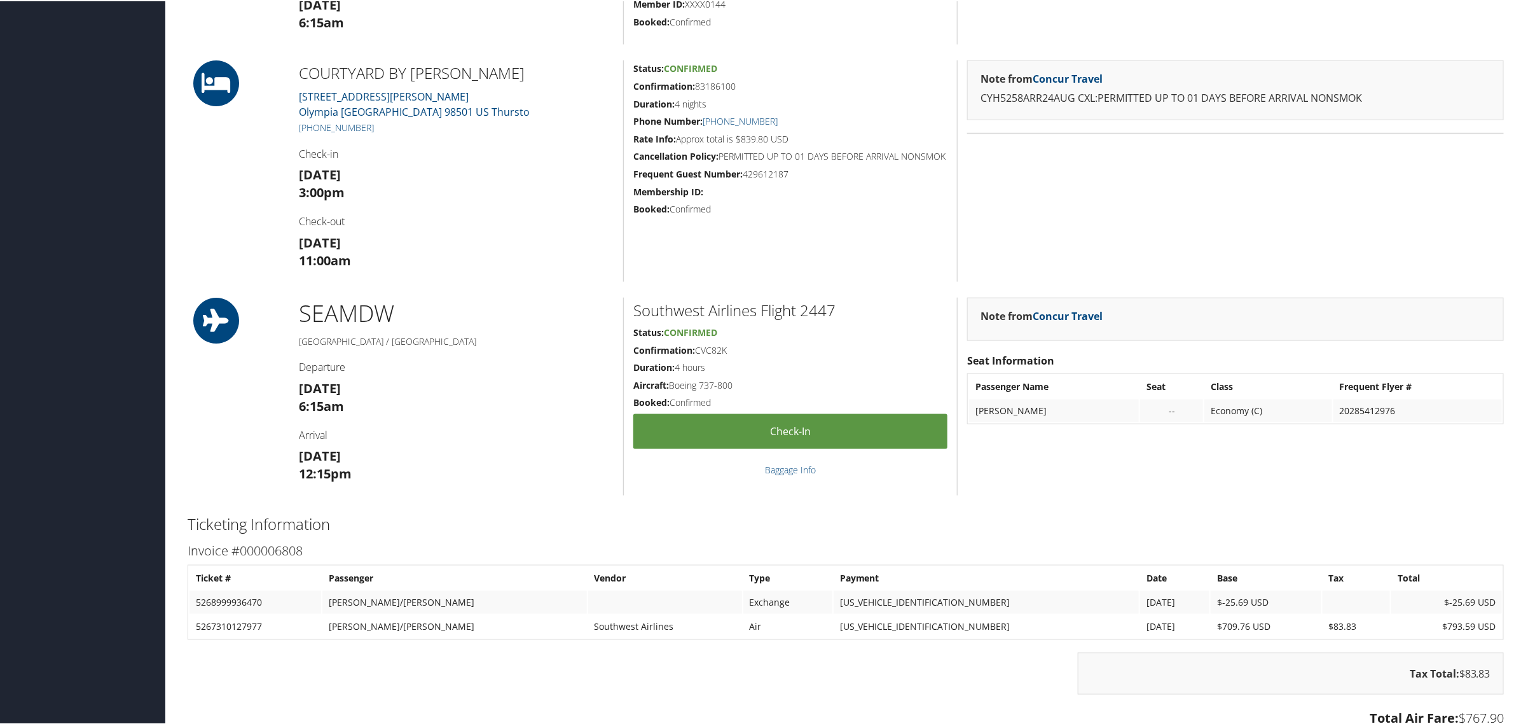
scroll to position [954, 0]
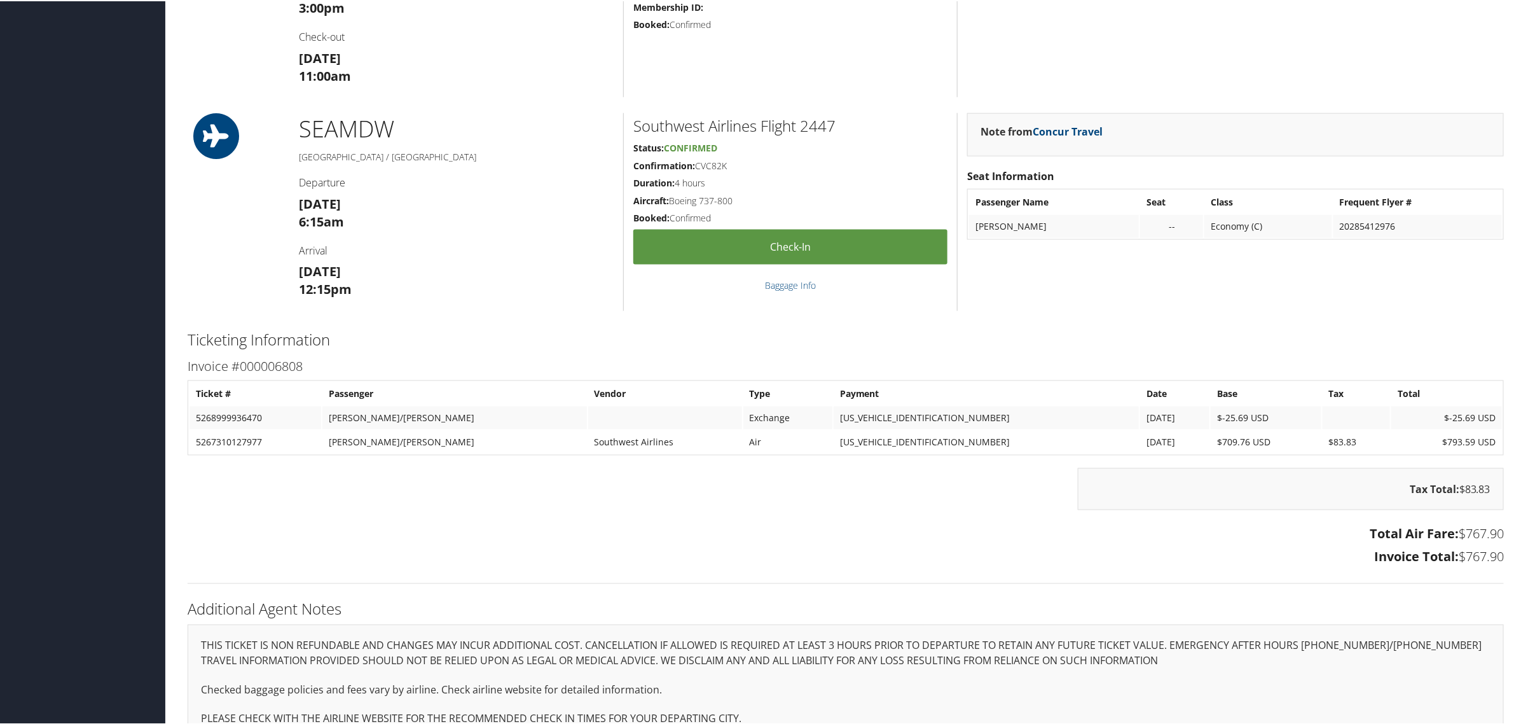
click at [745, 474] on div "Tax Total: $83.83" at bounding box center [846, 494] width 1336 height 55
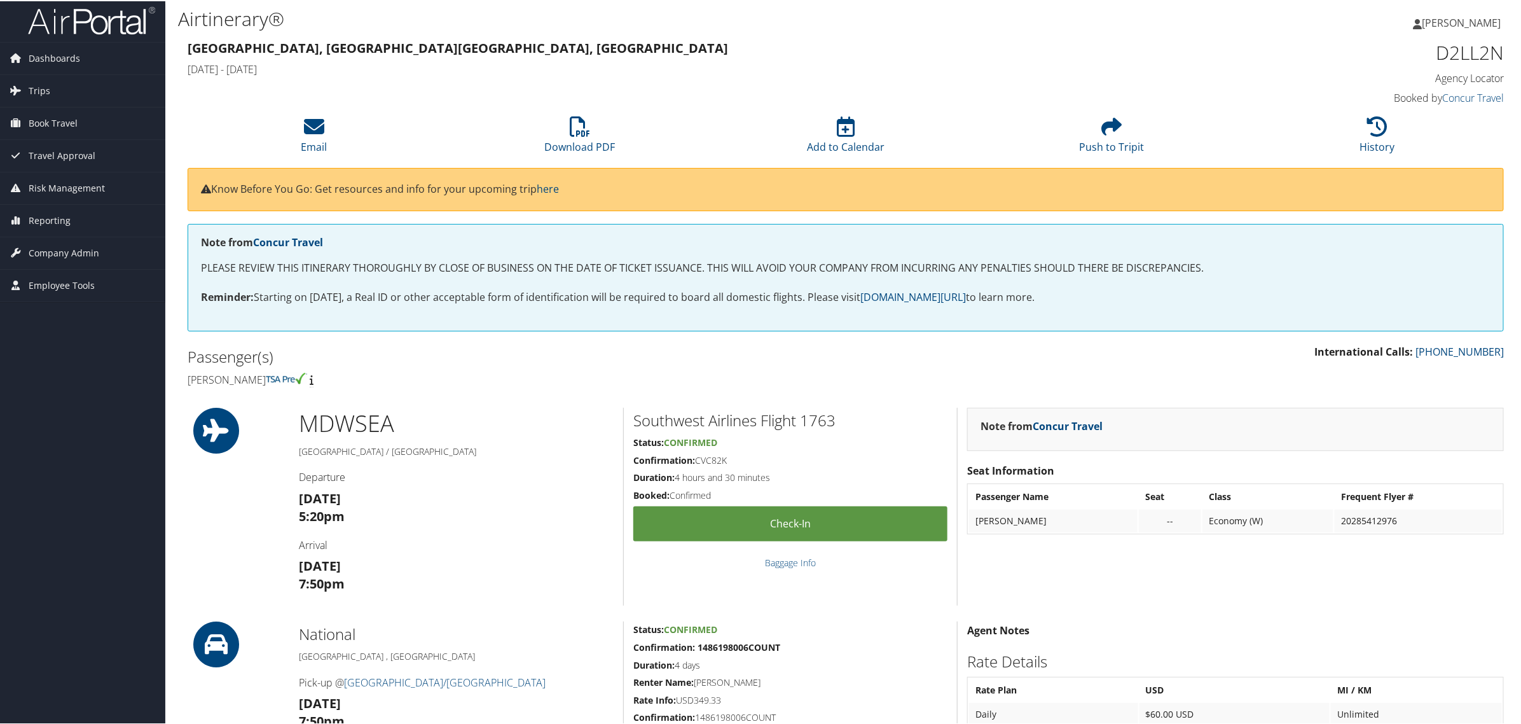
scroll to position [0, 0]
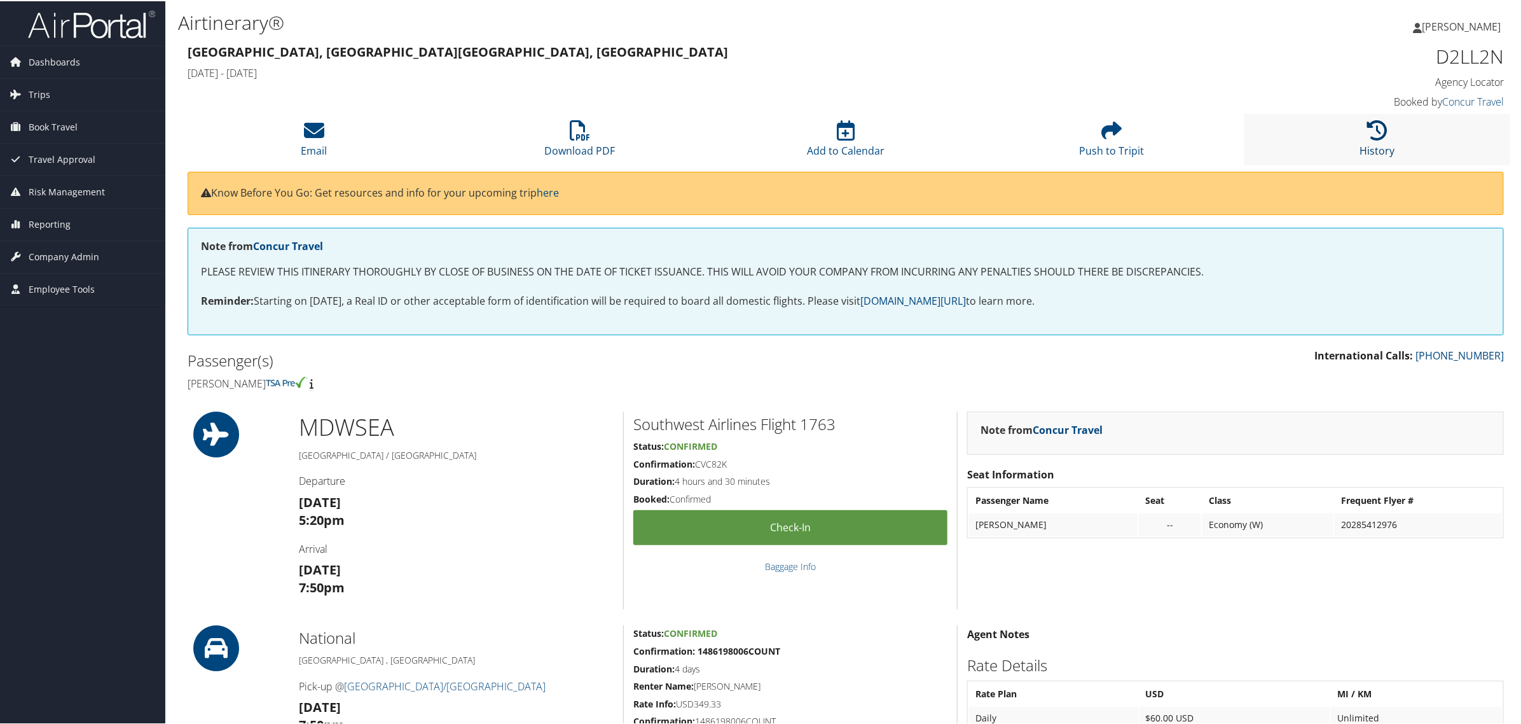
click at [1369, 135] on icon at bounding box center [1377, 129] width 20 height 20
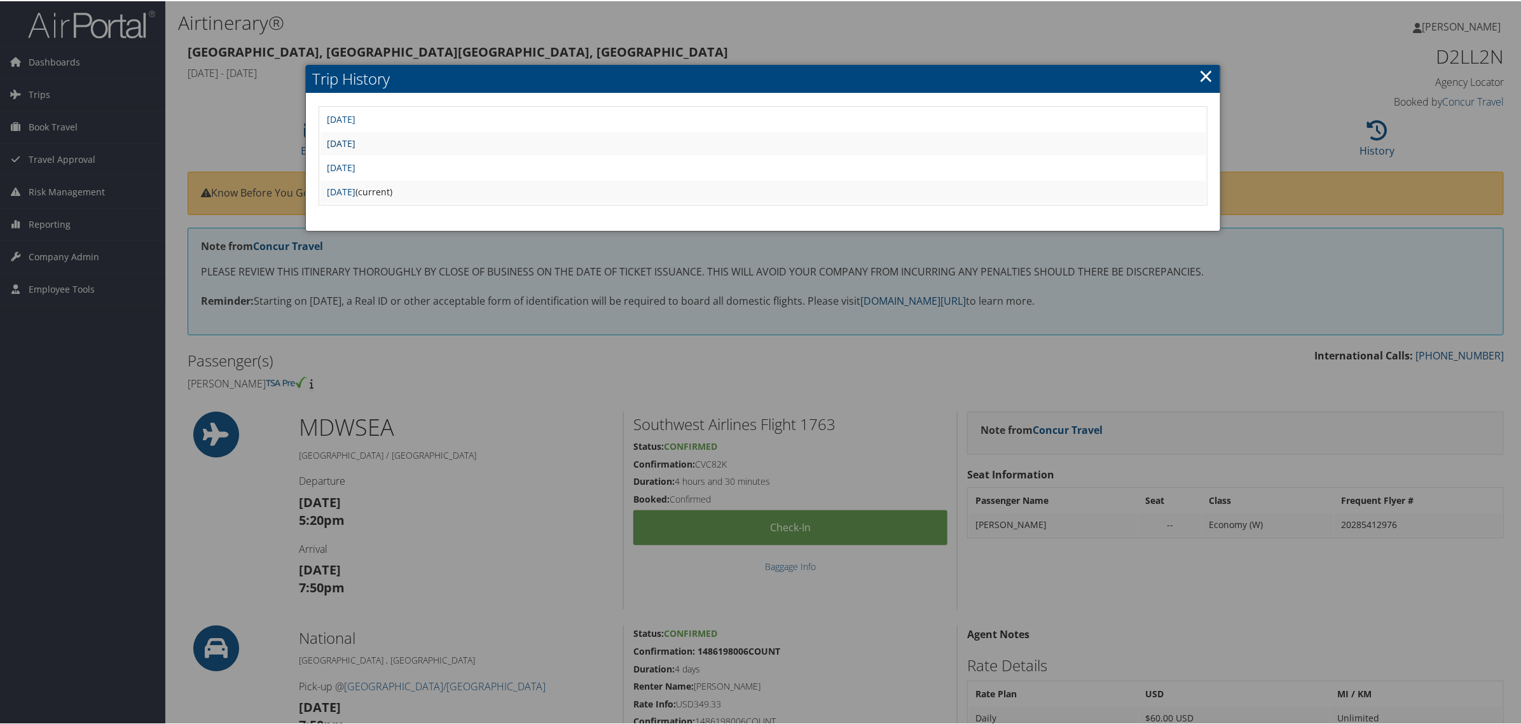
click at [356, 137] on link "Mon Aug 25 06:44:38 MDT 2025" at bounding box center [341, 142] width 29 height 12
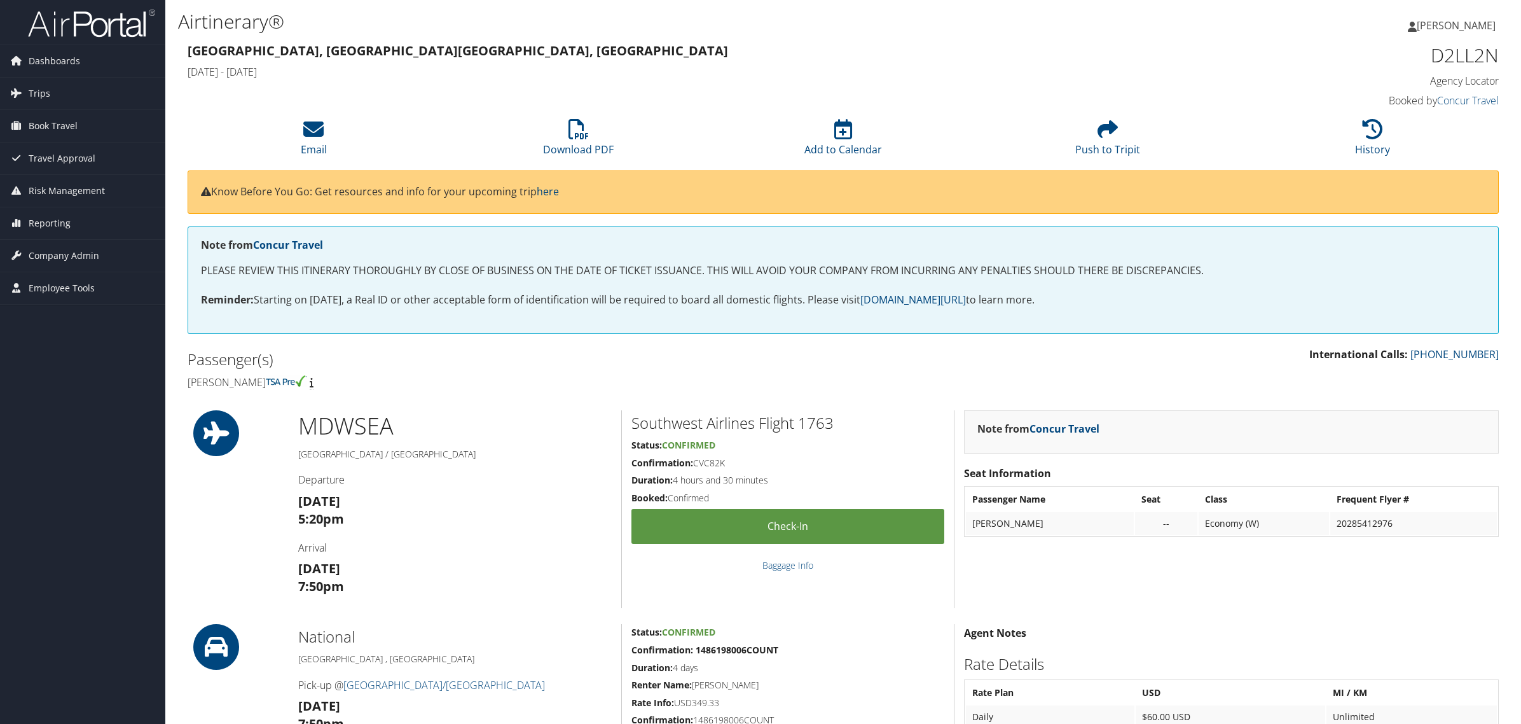
scroll to position [954, 0]
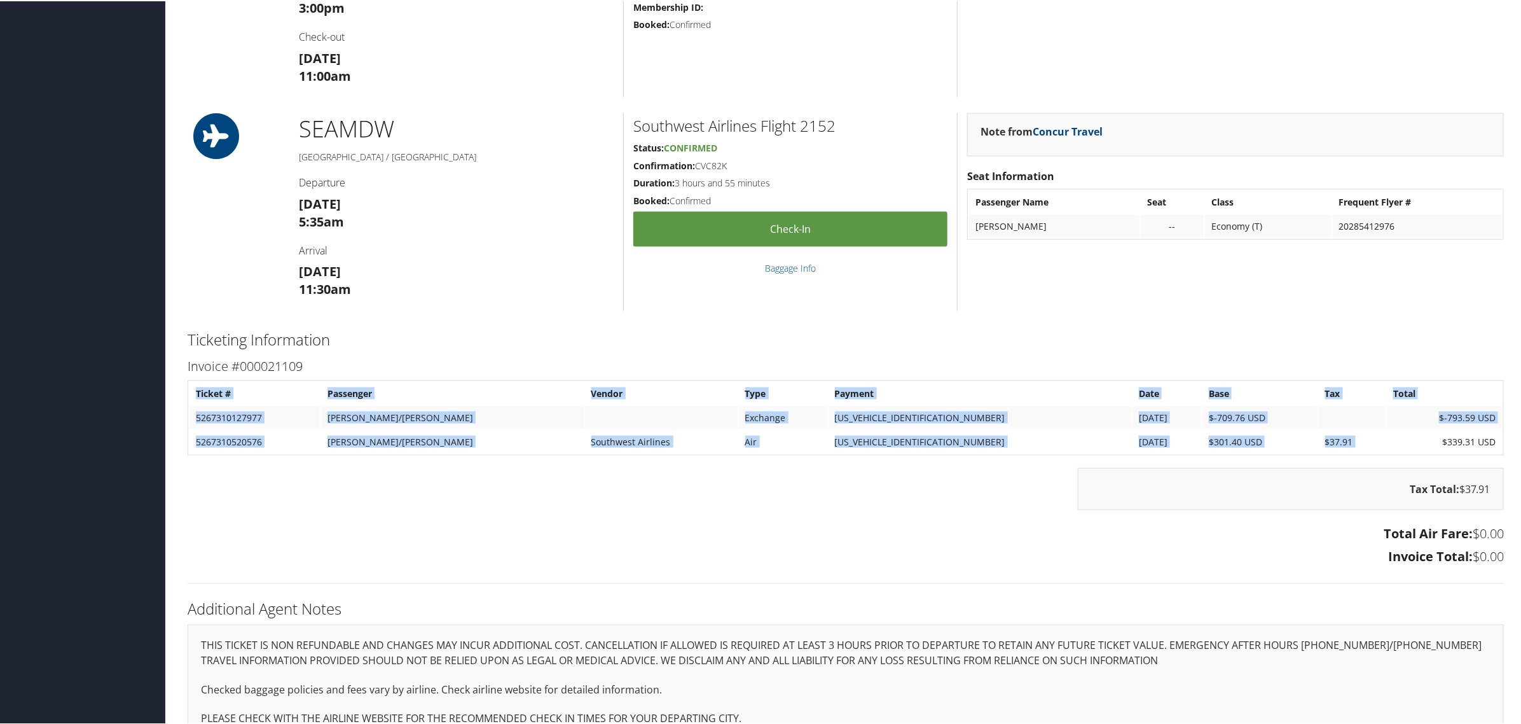
drag, startPoint x: 1453, startPoint y: 434, endPoint x: 1500, endPoint y: 434, distance: 46.4
click at [1500, 434] on div "Invoice #000021109 Ticket # Passenger Vendor Type Payment Date Base Tax Total 5…" at bounding box center [846, 461] width 1336 height 215
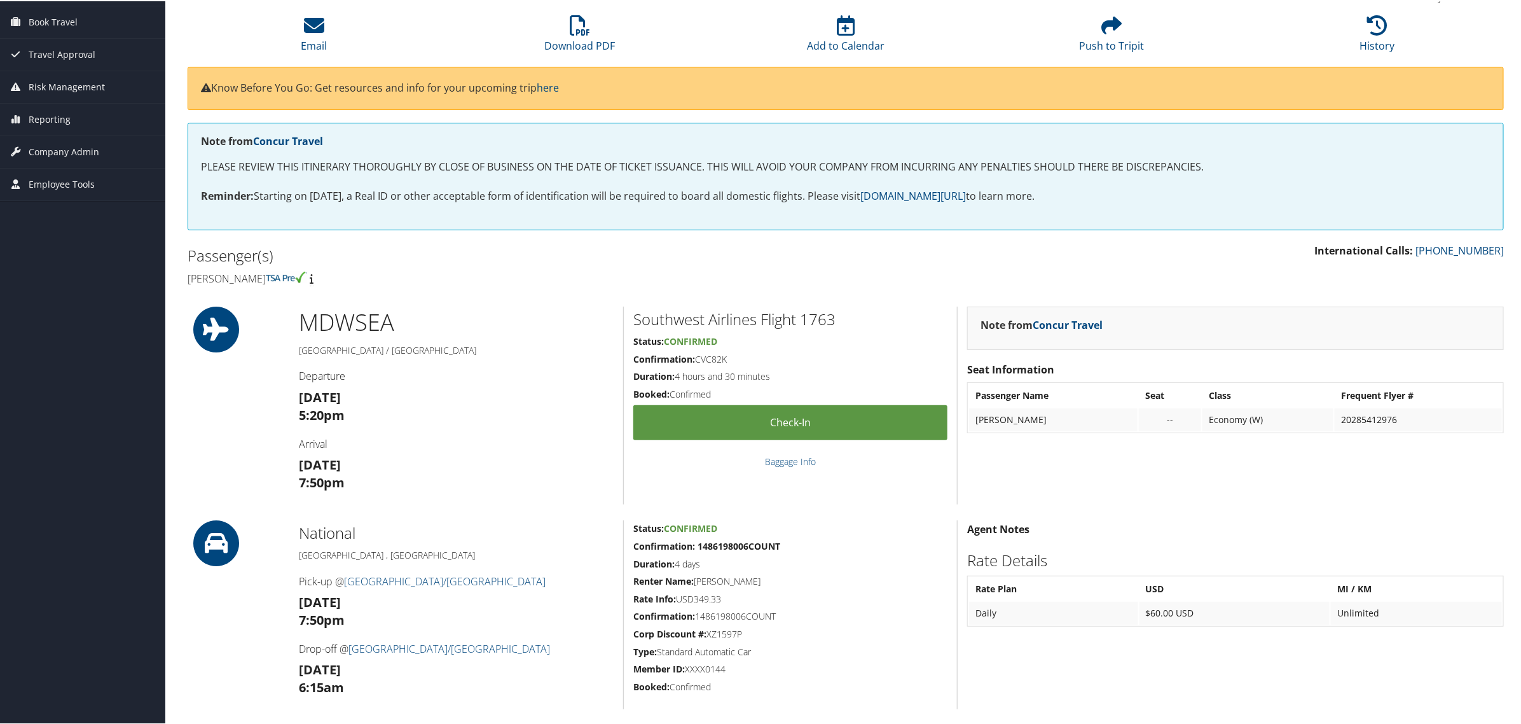
scroll to position [0, 0]
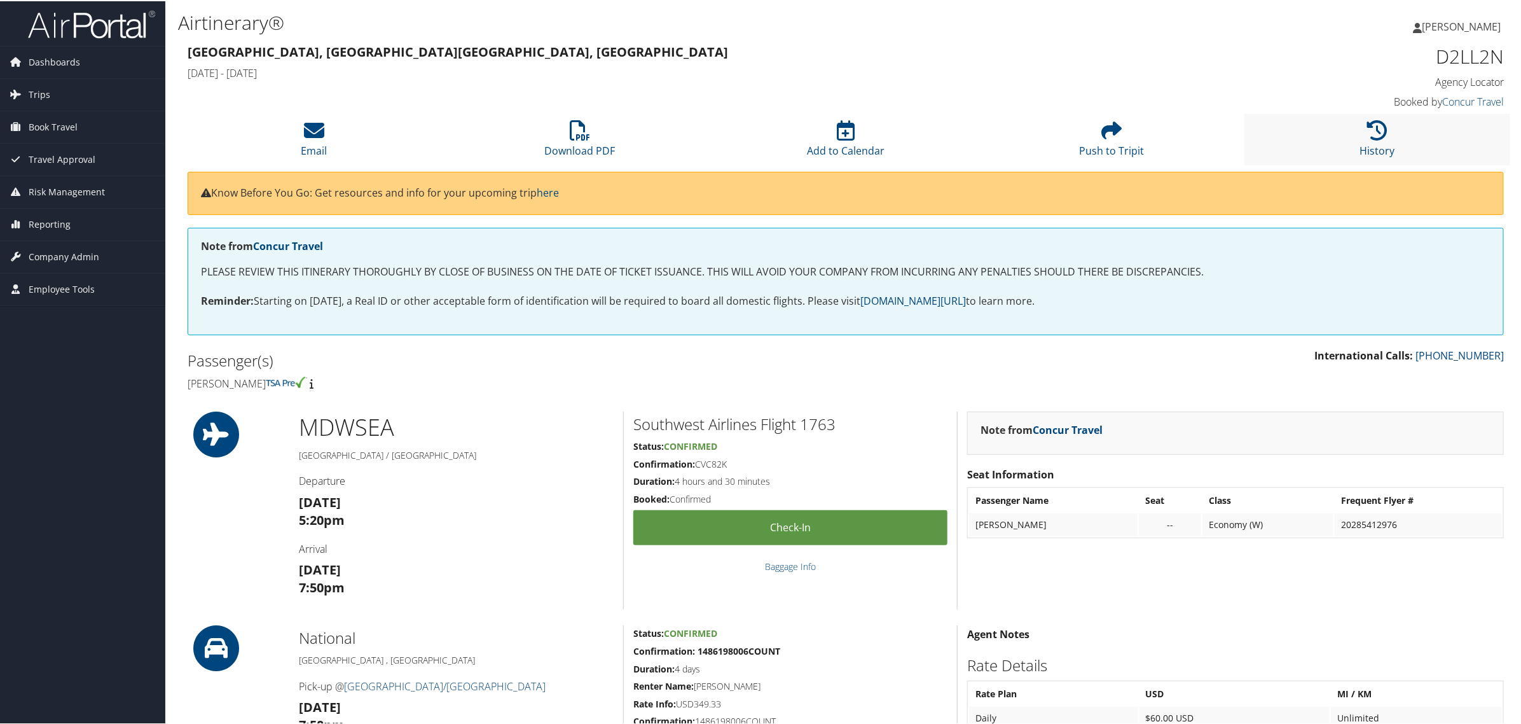
click at [1343, 147] on li "History" at bounding box center [1378, 139] width 266 height 52
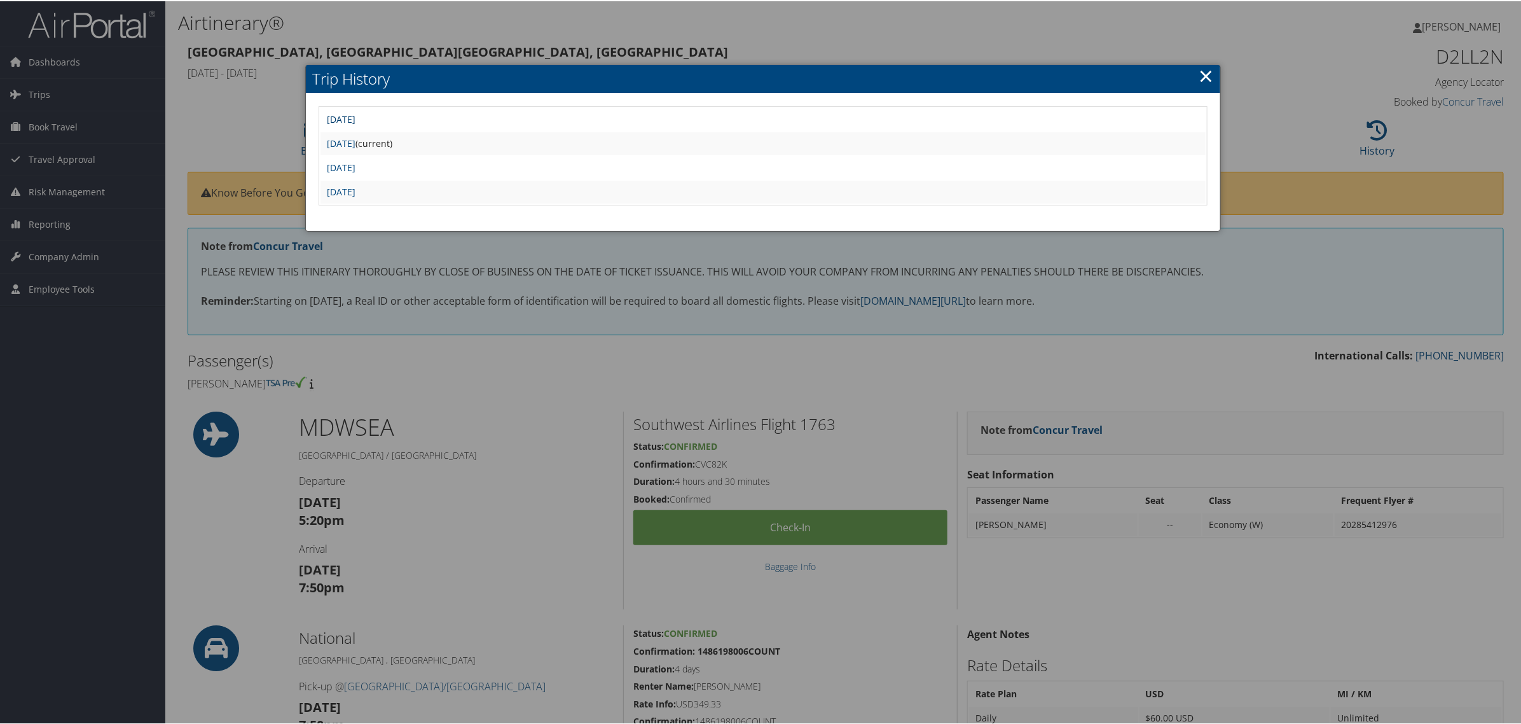
click at [356, 119] on link "[DATE]" at bounding box center [341, 118] width 29 height 12
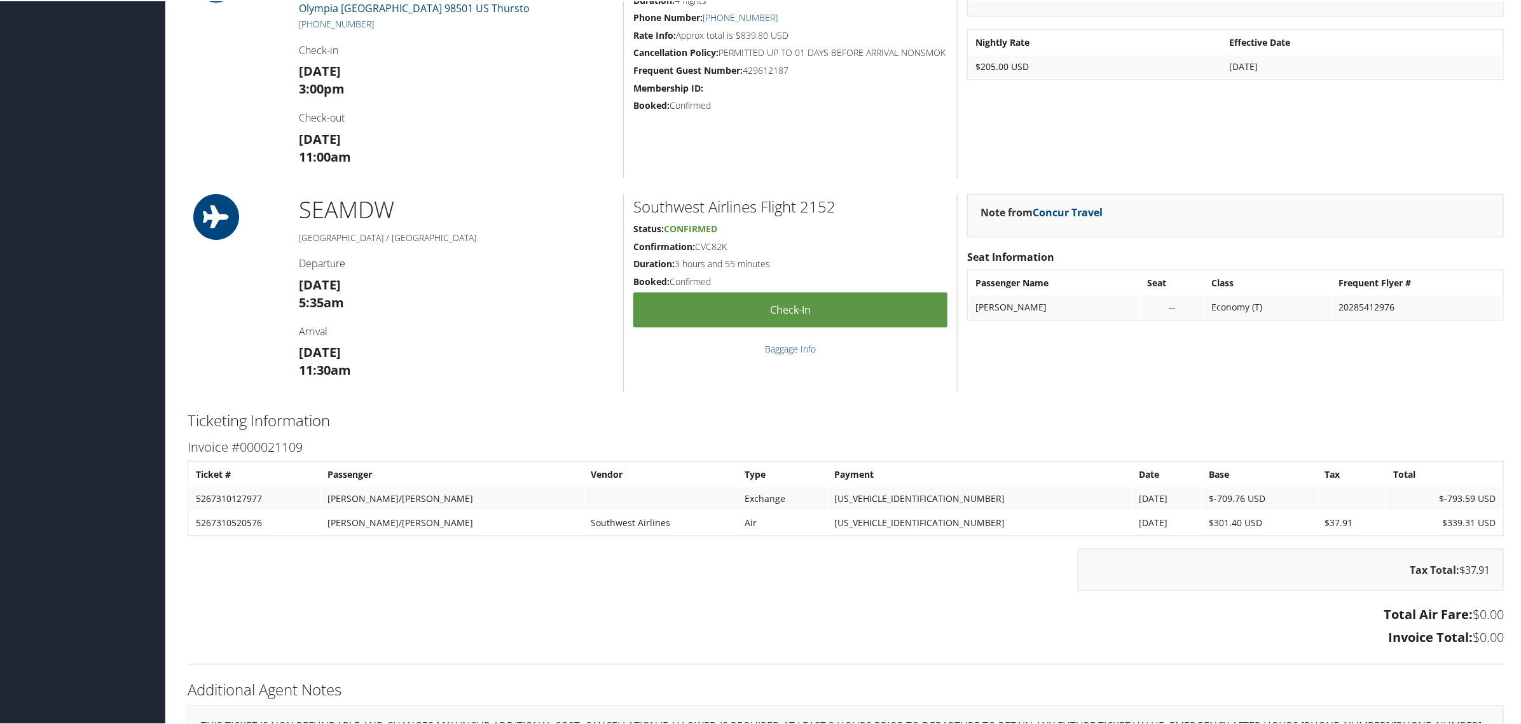
scroll to position [875, 0]
click at [1315, 612] on h3 "Total Air Fare: $0.00" at bounding box center [846, 612] width 1317 height 18
click at [1299, 646] on div "Total Air Fare: $0.00 Invoice Total: $0.00" at bounding box center [846, 625] width 1336 height 48
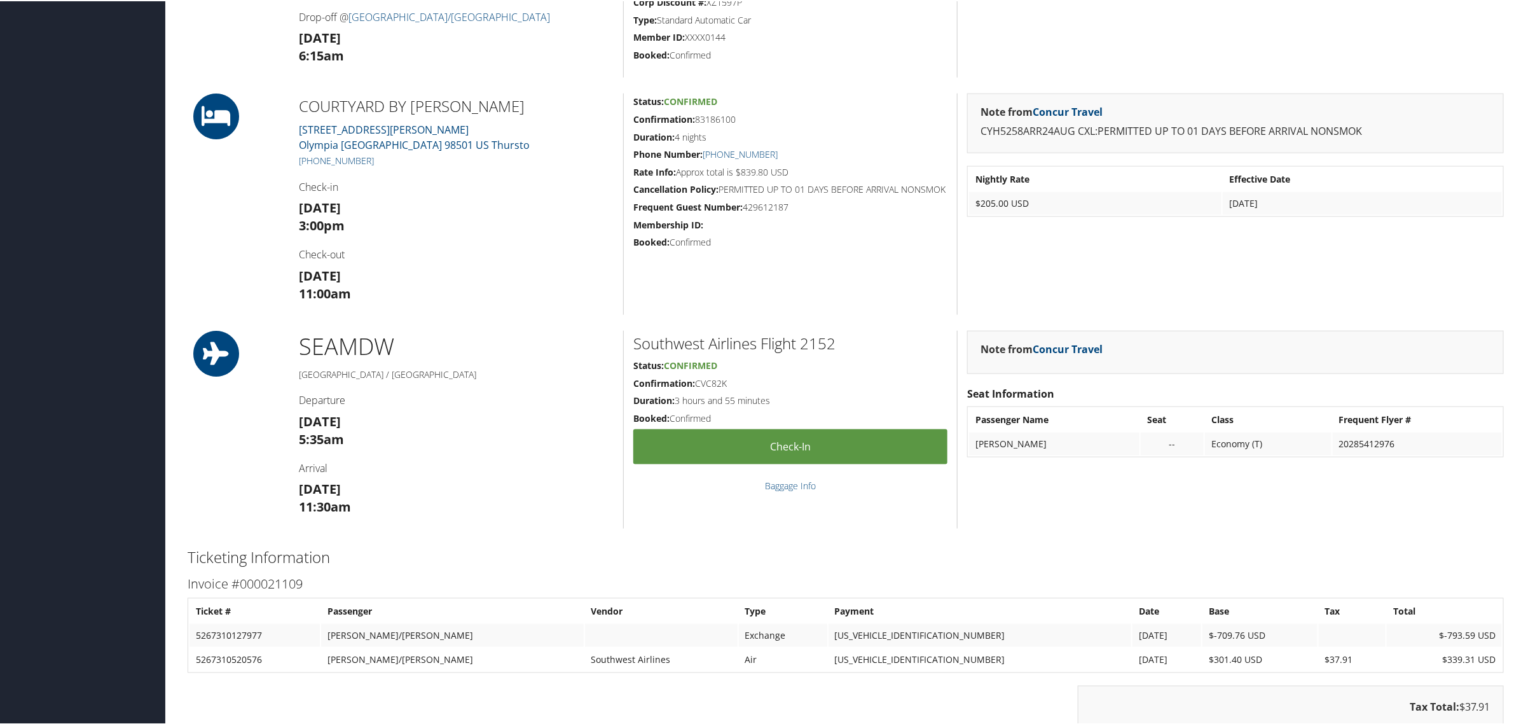
scroll to position [504, 0]
